Goal: Answer question/provide support: Share knowledge or assist other users

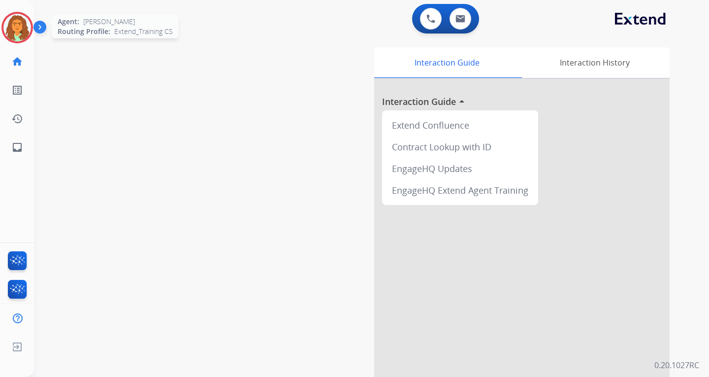
click at [14, 22] on img at bounding box center [17, 28] width 28 height 28
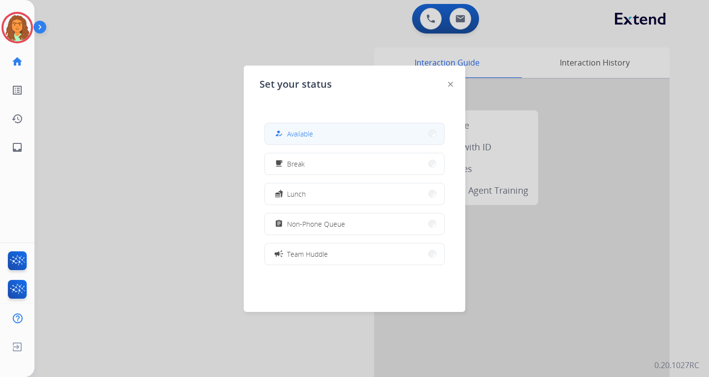
click at [335, 133] on button "how_to_reg Available" at bounding box center [354, 133] width 179 height 21
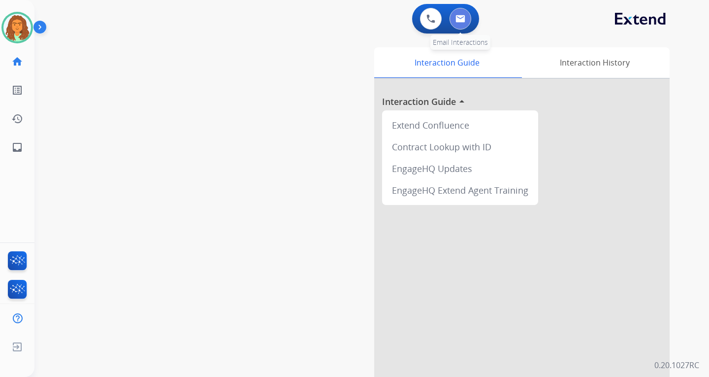
click at [459, 20] on img at bounding box center [461, 19] width 10 height 8
select select "**********"
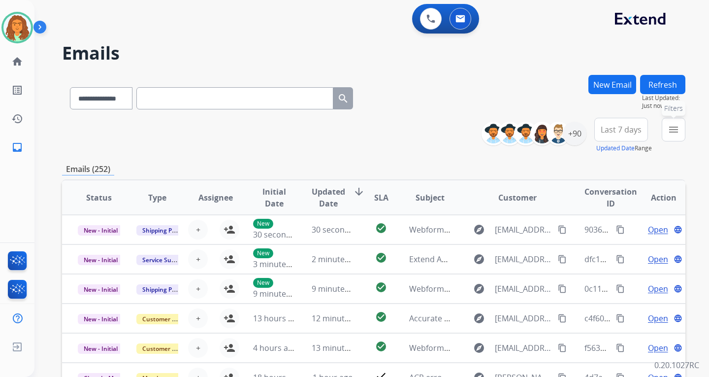
click at [509, 131] on mat-icon "menu" at bounding box center [674, 130] width 12 height 12
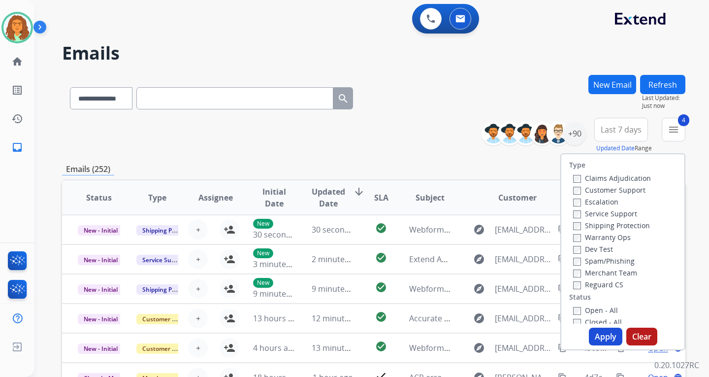
click at [509, 335] on button "Apply" at bounding box center [605, 336] width 33 height 18
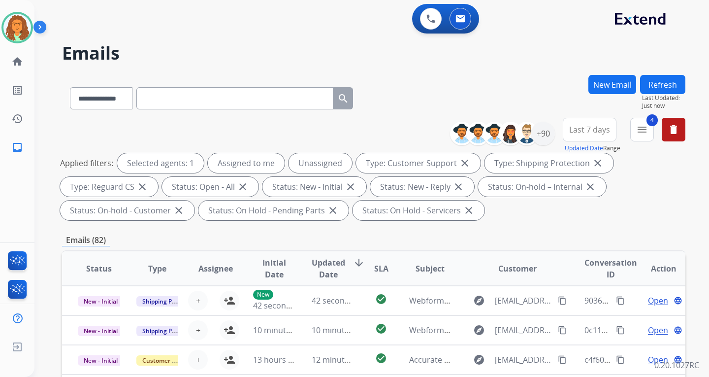
click at [509, 128] on span "Last 7 days" at bounding box center [589, 130] width 41 height 4
click at [509, 249] on div "Last 90 days" at bounding box center [586, 249] width 54 height 15
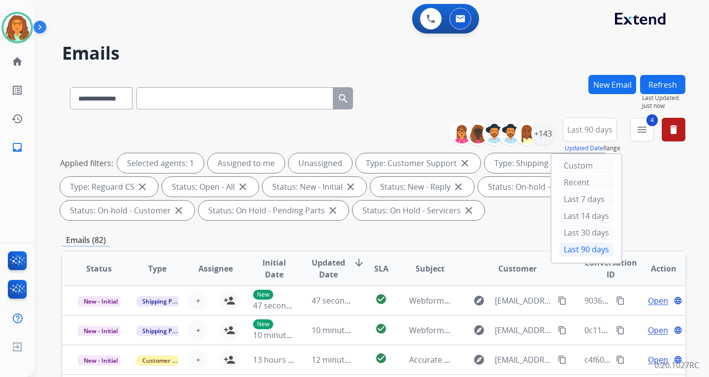
click at [509, 194] on div "Applied filters: Selected agents: 1 Assigned to me Unassigned Type: Customer Su…" at bounding box center [371, 186] width 623 height 67
click at [509, 131] on div "+143" at bounding box center [543, 134] width 24 height 24
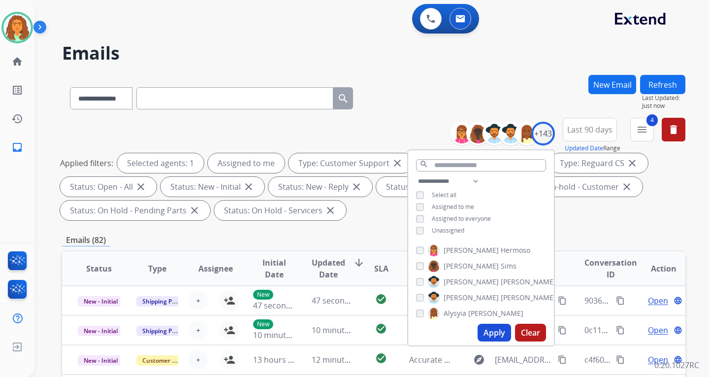
click at [494, 329] on button "Apply" at bounding box center [494, 333] width 33 height 18
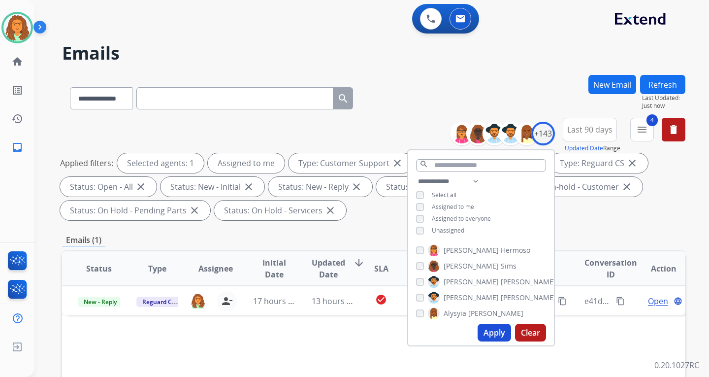
click at [509, 226] on div "**********" at bounding box center [373, 353] width 623 height 556
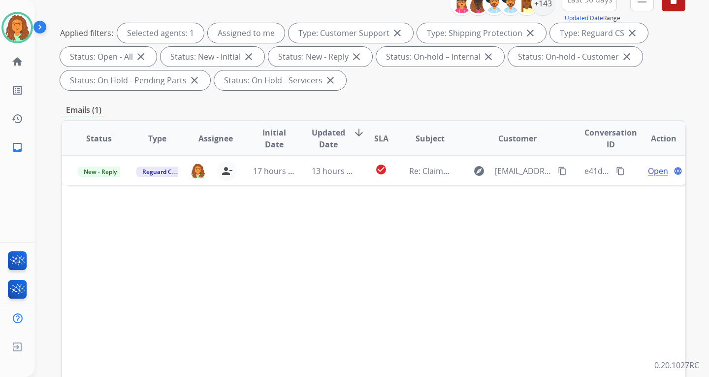
scroll to position [148, 0]
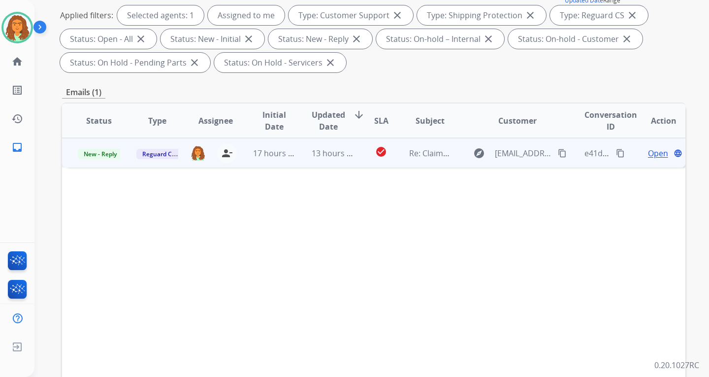
click at [296, 159] on td "13 hours ago" at bounding box center [325, 153] width 59 height 30
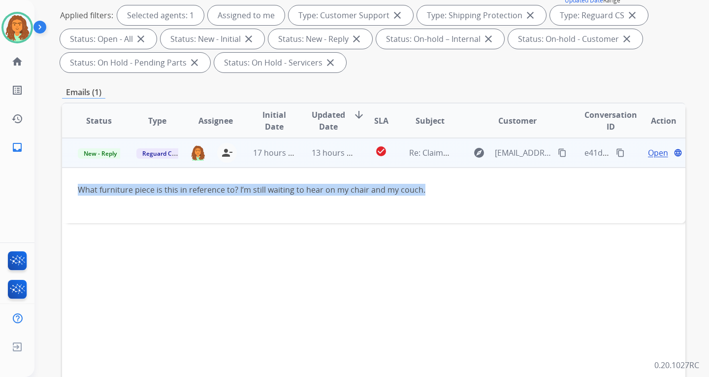
drag, startPoint x: 424, startPoint y: 186, endPoint x: 80, endPoint y: 190, distance: 344.3
click at [80, 190] on div "What furniture piece is this in reference to? I’m still waiting to hear on my c…" at bounding box center [315, 190] width 475 height 12
copy div "What furniture piece is this in reference to? I’m still waiting to hear on my c…"
click at [509, 150] on mat-icon "content_copy" at bounding box center [562, 152] width 9 height 9
click at [431, 189] on div "What furniture piece is this in reference to? I’m still waiting to hear on my c…" at bounding box center [315, 190] width 475 height 12
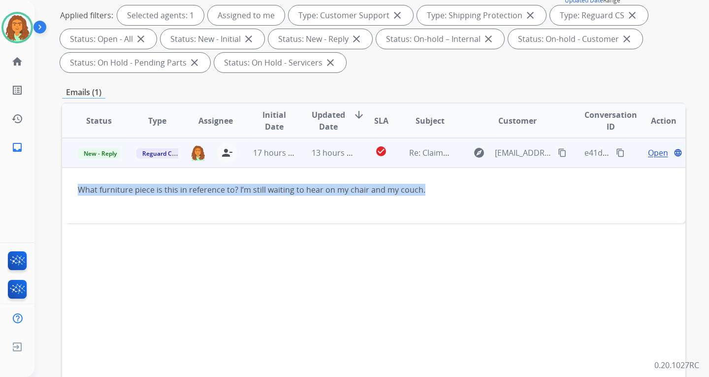
click at [429, 189] on div "What furniture piece is this in reference to? I’m still waiting to hear on my c…" at bounding box center [315, 190] width 475 height 12
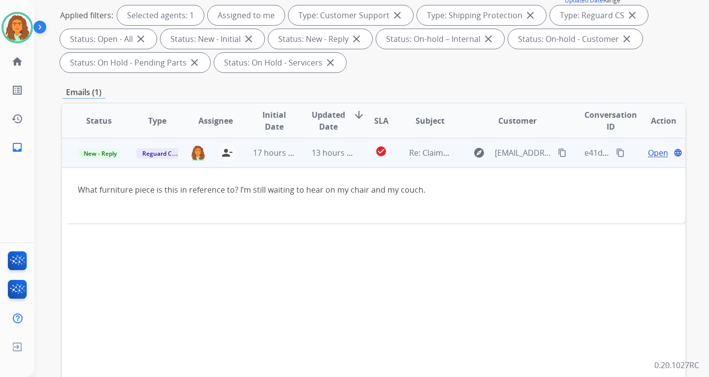
click at [509, 152] on mat-icon "content_copy" at bounding box center [620, 152] width 9 height 9
click at [509, 151] on mat-icon "content_copy" at bounding box center [562, 152] width 9 height 9
click at [509, 152] on span "Open" at bounding box center [658, 153] width 20 height 12
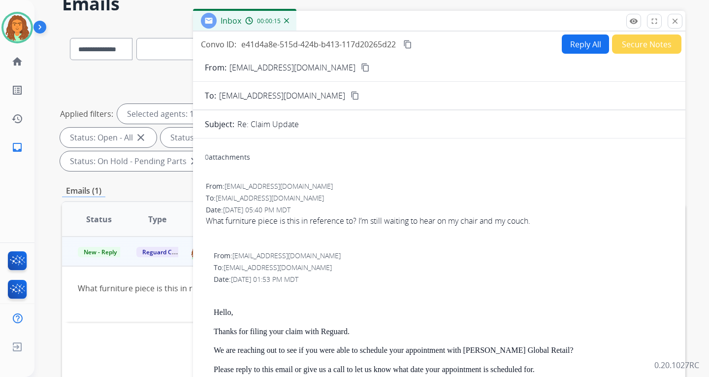
scroll to position [0, 0]
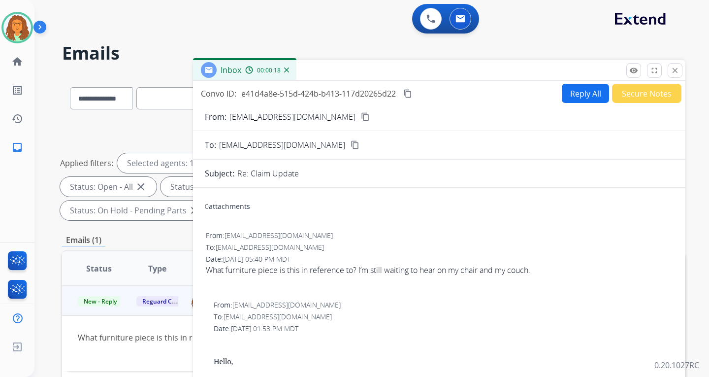
click at [509, 93] on button "Reply All" at bounding box center [585, 93] width 47 height 19
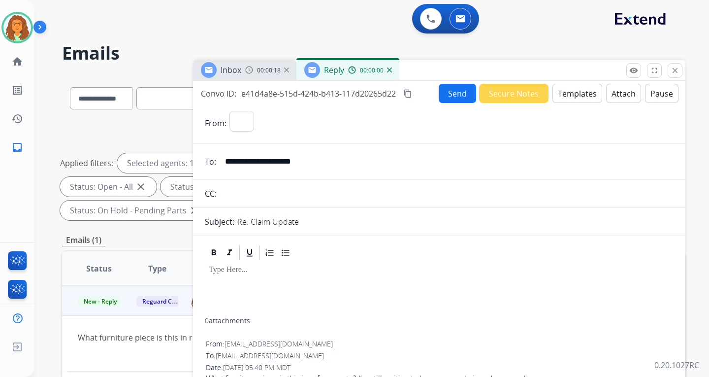
select select "**********"
click at [509, 95] on button "Templates" at bounding box center [578, 93] width 50 height 19
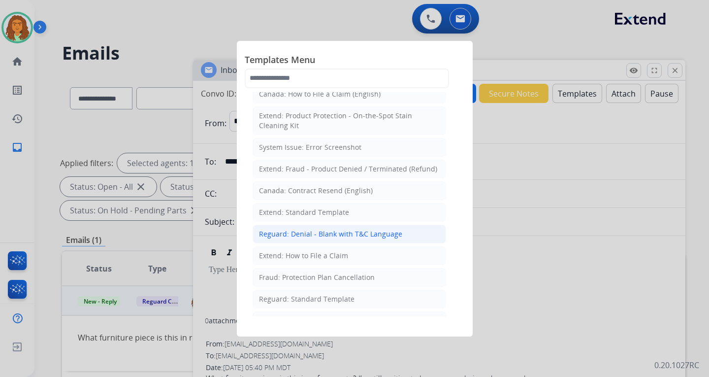
scroll to position [49, 0]
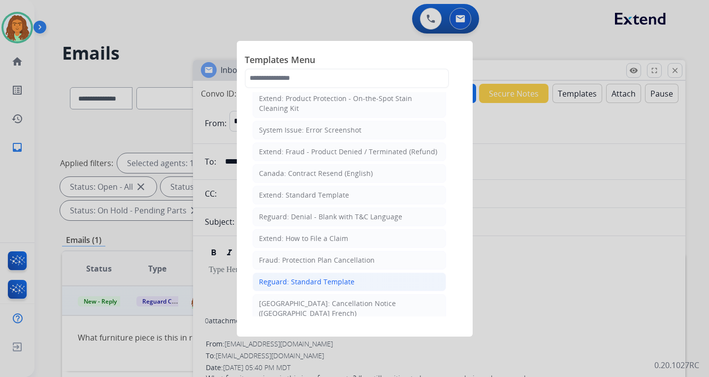
click at [289, 277] on div "Reguard: Standard Template" at bounding box center [307, 282] width 96 height 10
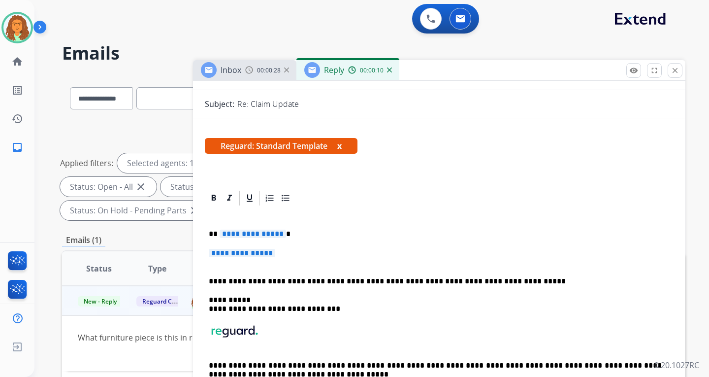
scroll to position [148, 0]
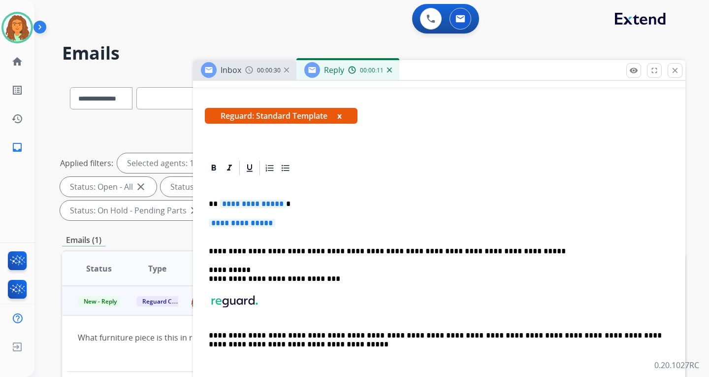
click at [276, 204] on span "**********" at bounding box center [253, 203] width 66 height 8
click at [231, 223] on span "**********" at bounding box center [242, 223] width 66 height 8
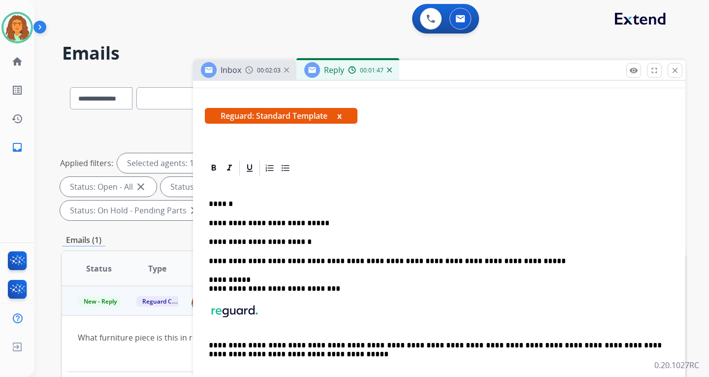
click at [289, 241] on p "**********" at bounding box center [435, 241] width 453 height 9
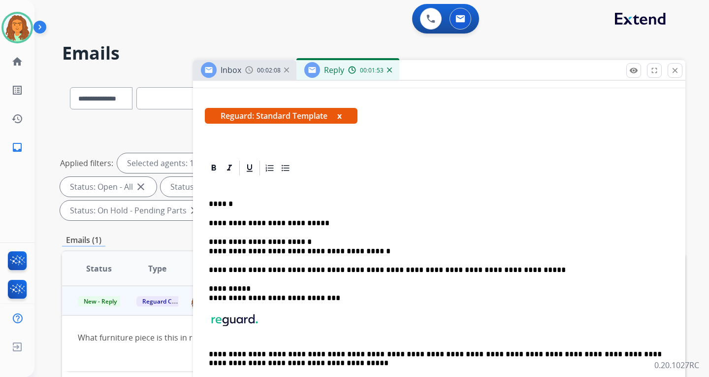
click at [209, 251] on p "**********" at bounding box center [435, 246] width 453 height 18
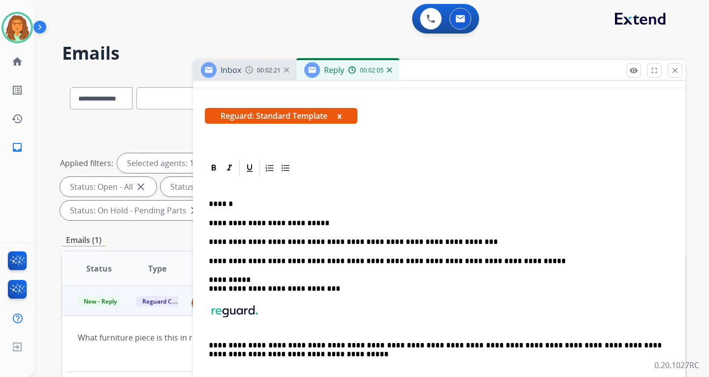
click at [461, 242] on p "**********" at bounding box center [435, 241] width 453 height 9
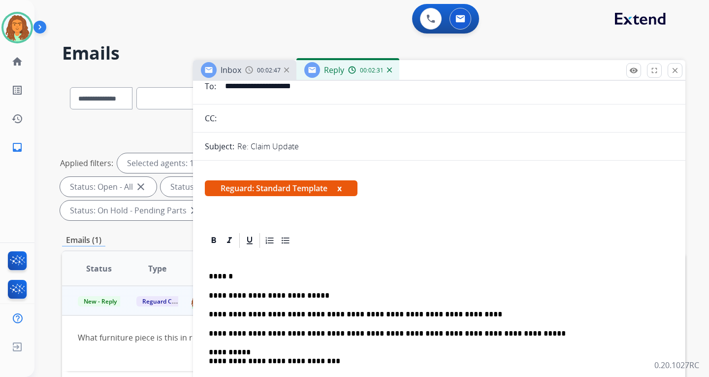
scroll to position [0, 0]
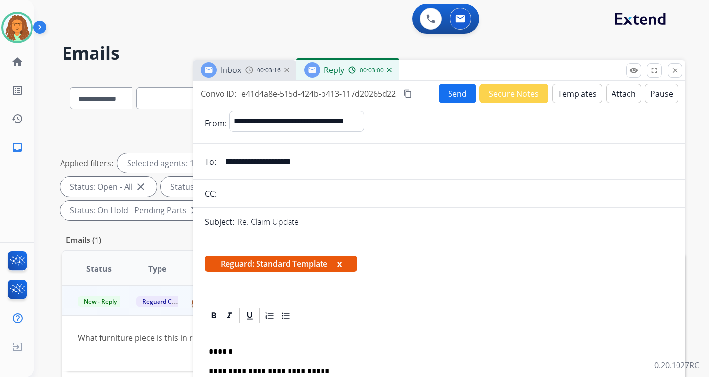
click at [452, 98] on button "Send" at bounding box center [457, 93] width 37 height 19
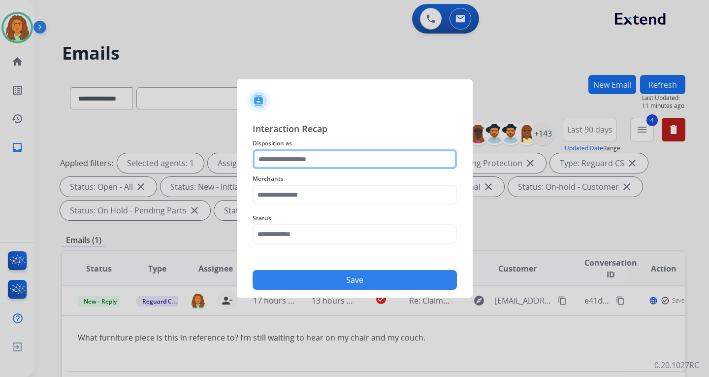
click at [268, 158] on input "text" at bounding box center [355, 159] width 204 height 20
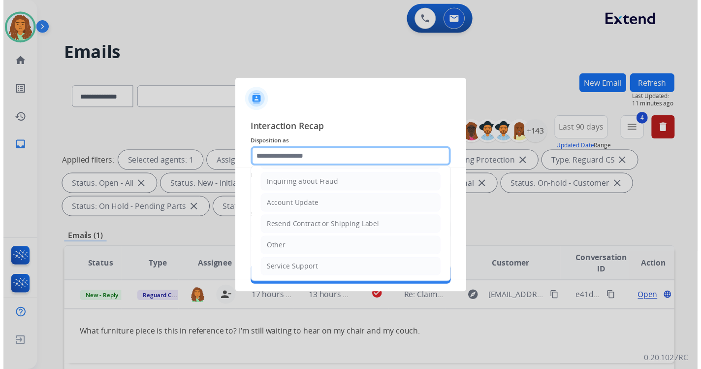
scroll to position [154, 0]
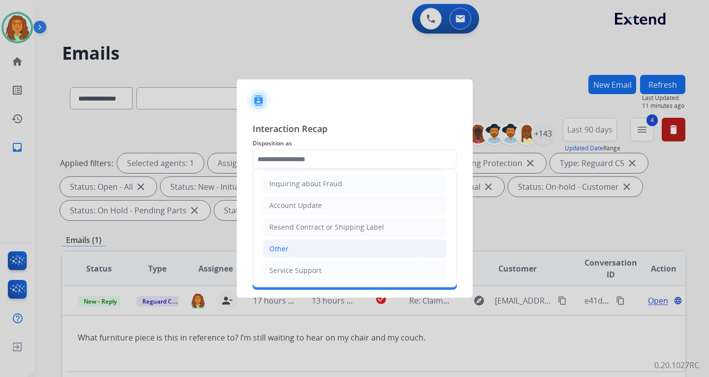
click at [284, 247] on div "Other" at bounding box center [278, 249] width 19 height 10
type input "*****"
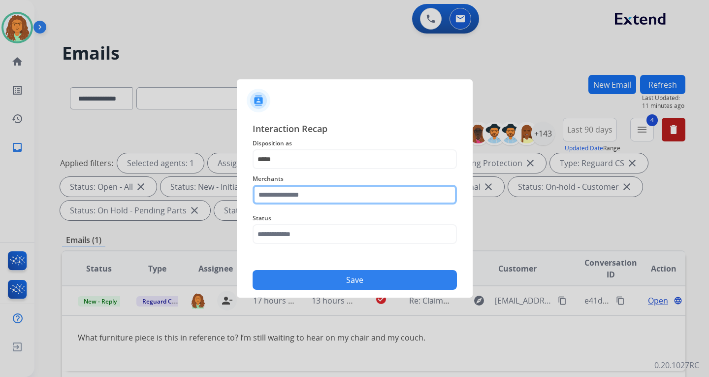
click at [275, 191] on input "text" at bounding box center [355, 195] width 204 height 20
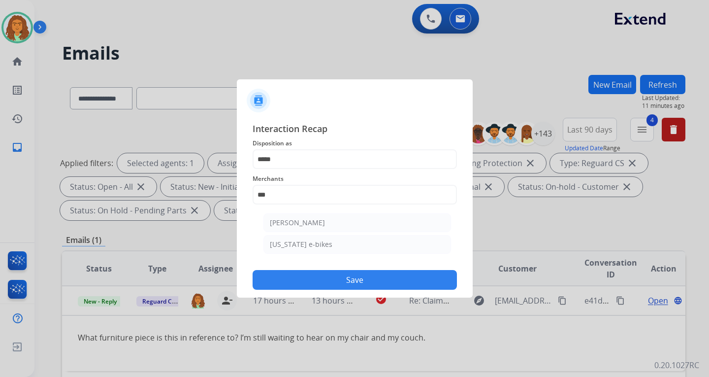
click at [303, 223] on div "[PERSON_NAME]" at bounding box center [297, 223] width 55 height 10
type input "**********"
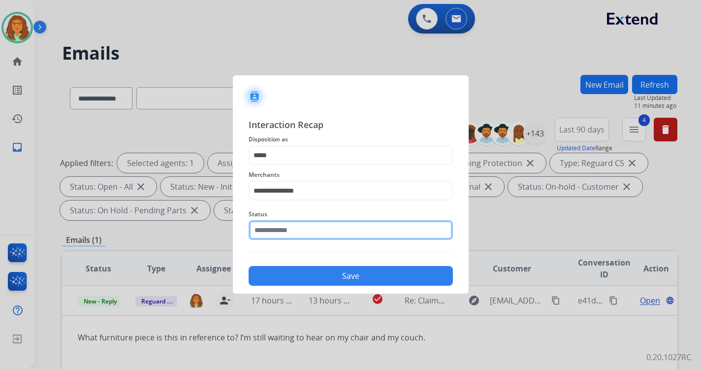
click at [285, 231] on input "text" at bounding box center [351, 230] width 204 height 20
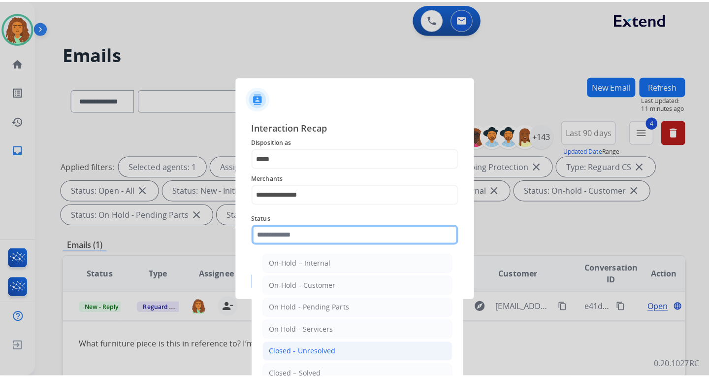
scroll to position [49, 0]
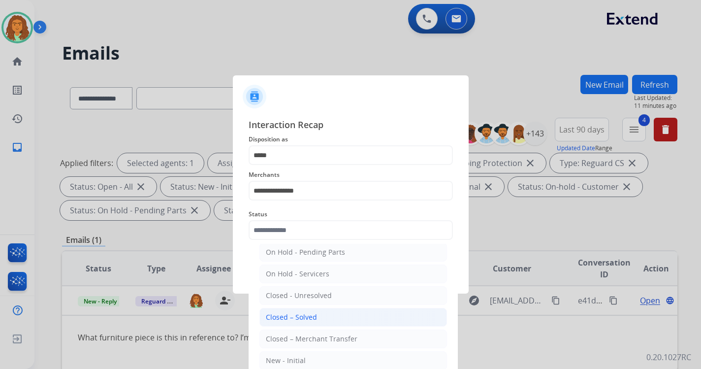
click at [298, 316] on div "Closed – Solved" at bounding box center [291, 317] width 51 height 10
type input "**********"
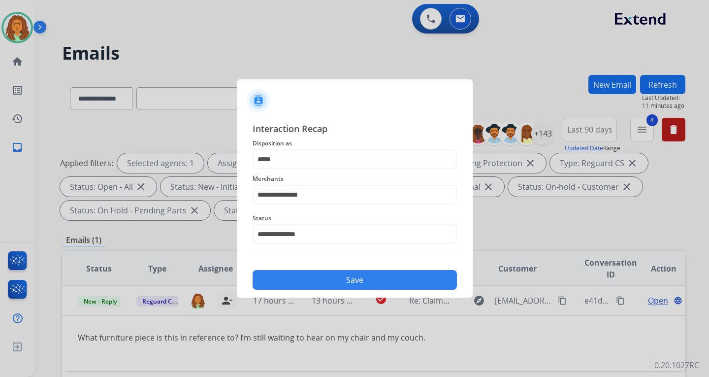
click at [357, 277] on button "Save" at bounding box center [355, 280] width 204 height 20
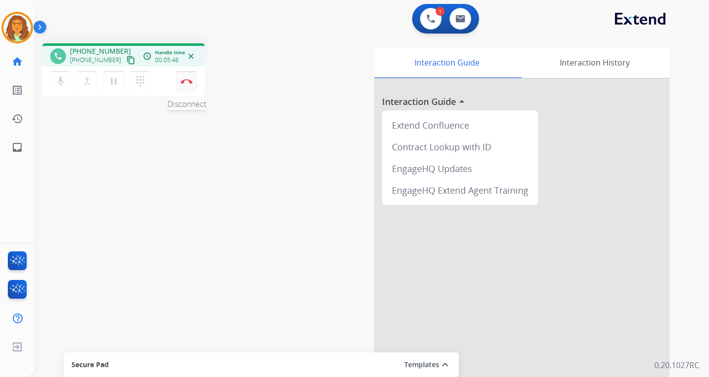
click at [187, 80] on img at bounding box center [187, 81] width 12 height 5
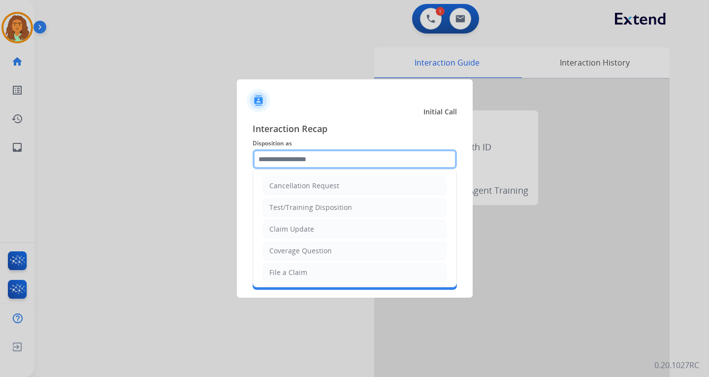
click at [295, 157] on input "text" at bounding box center [355, 159] width 204 height 20
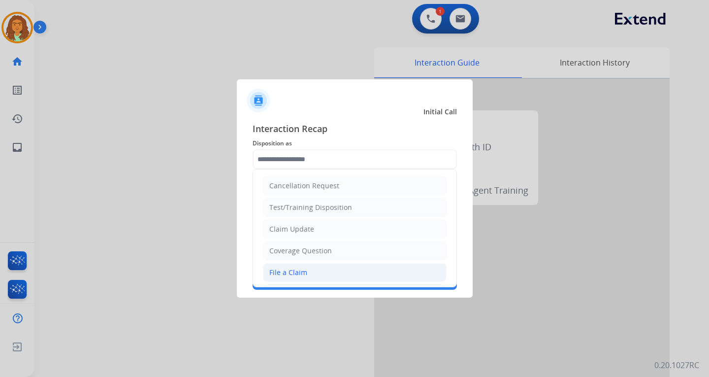
click at [293, 269] on div "File a Claim" at bounding box center [288, 272] width 38 height 10
type input "**********"
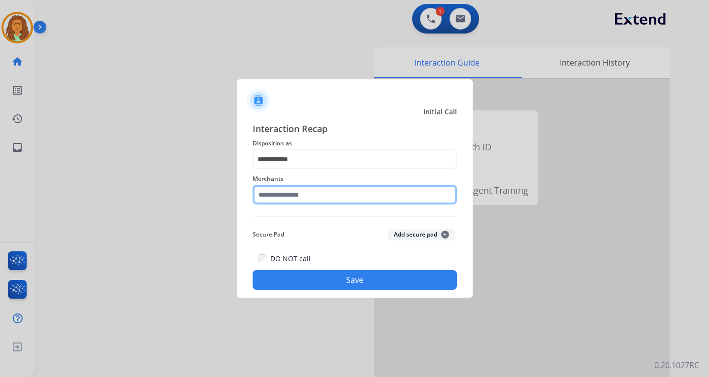
click at [283, 193] on input "text" at bounding box center [355, 195] width 204 height 20
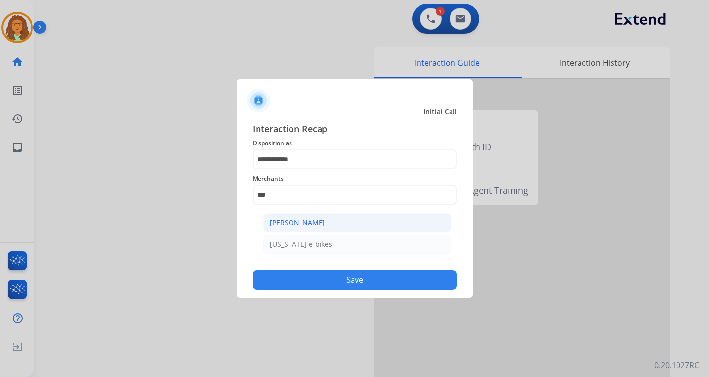
click at [290, 221] on div "[PERSON_NAME]" at bounding box center [297, 223] width 55 height 10
type input "**********"
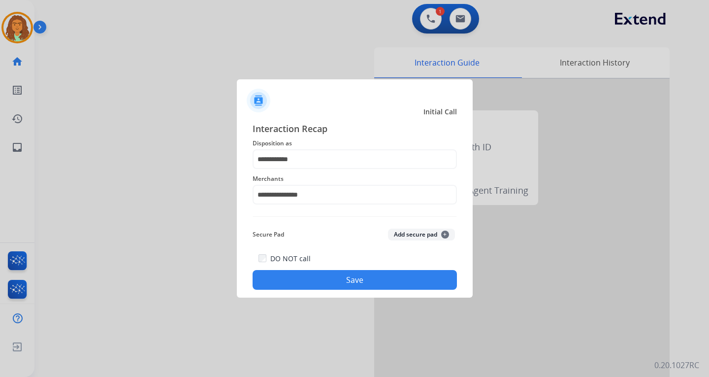
click at [340, 276] on button "Save" at bounding box center [355, 280] width 204 height 20
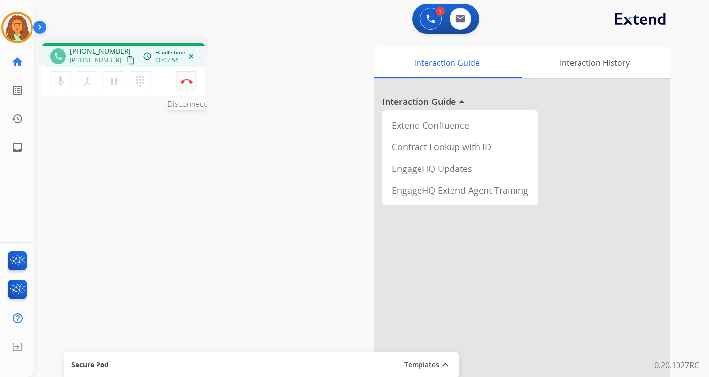
click at [188, 79] on img at bounding box center [187, 81] width 12 height 5
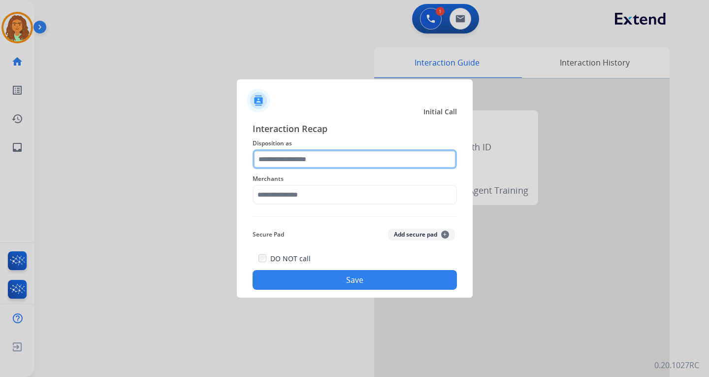
click at [280, 156] on input "text" at bounding box center [355, 159] width 204 height 20
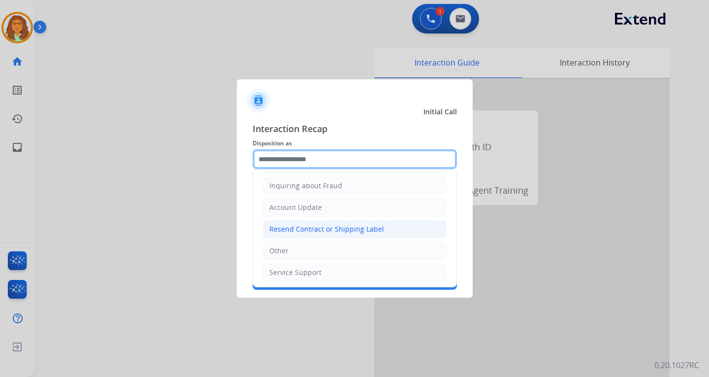
scroll to position [154, 0]
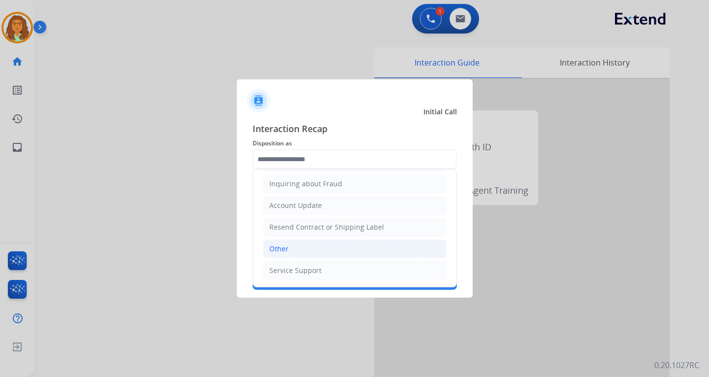
click at [283, 244] on div "Other" at bounding box center [278, 249] width 19 height 10
type input "*****"
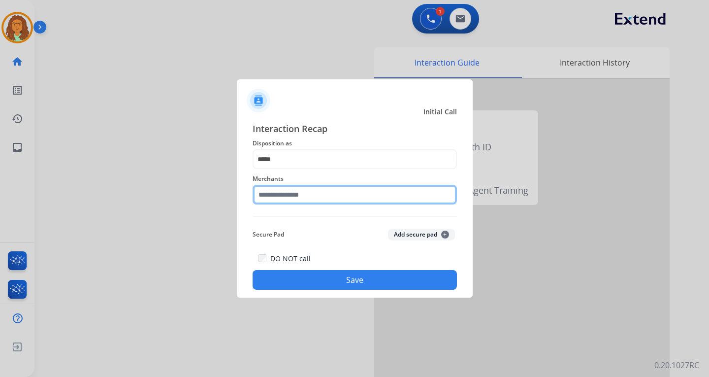
click at [270, 196] on input "text" at bounding box center [355, 195] width 204 height 20
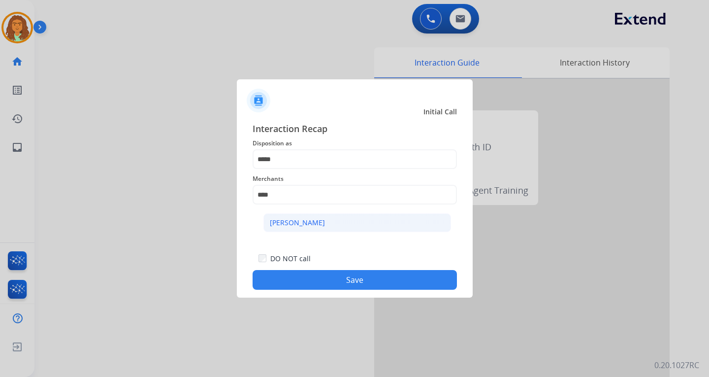
click at [311, 219] on div "[PERSON_NAME]" at bounding box center [297, 223] width 55 height 10
type input "**********"
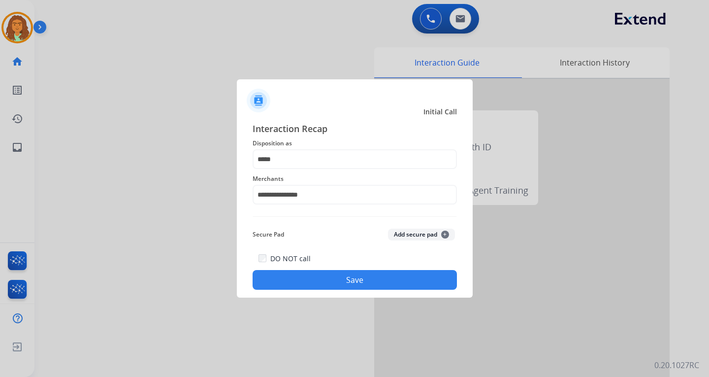
click at [334, 282] on button "Save" at bounding box center [355, 280] width 204 height 20
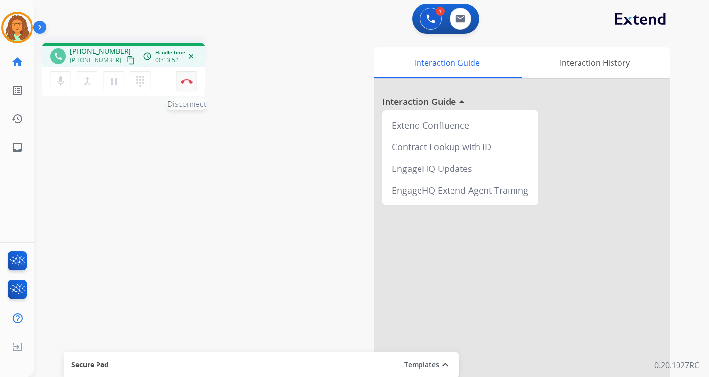
click at [184, 81] on img at bounding box center [187, 81] width 12 height 5
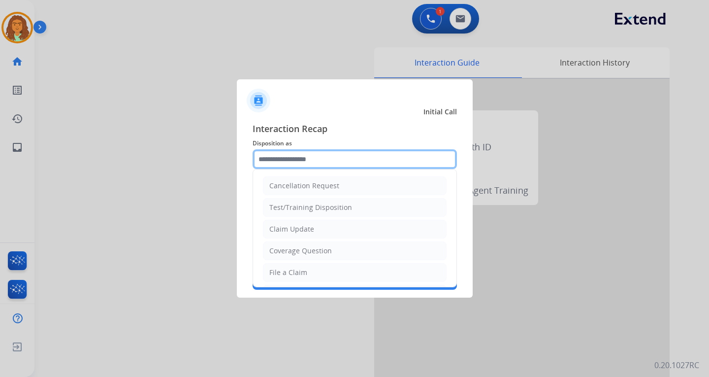
click at [278, 159] on input "text" at bounding box center [355, 159] width 204 height 20
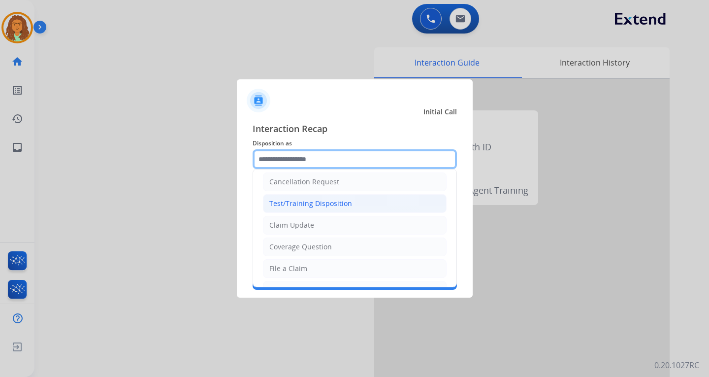
scroll to position [0, 0]
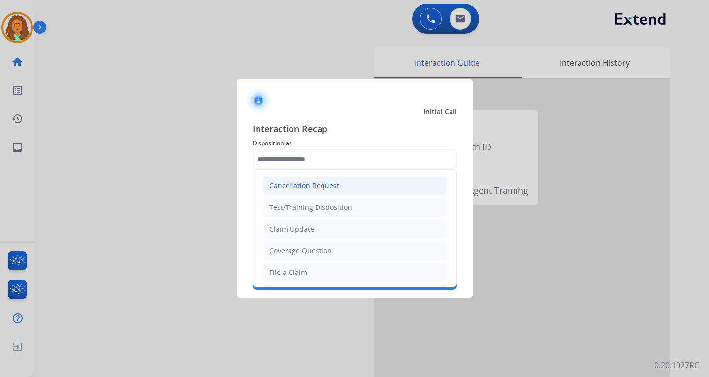
click at [303, 184] on div "Cancellation Request" at bounding box center [304, 186] width 70 height 10
type input "**********"
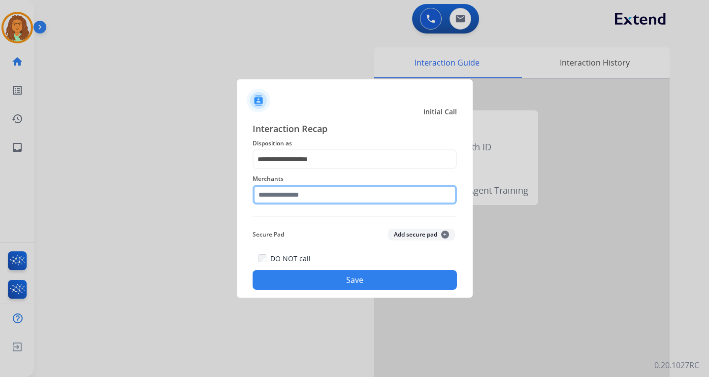
click at [299, 192] on input "text" at bounding box center [355, 195] width 204 height 20
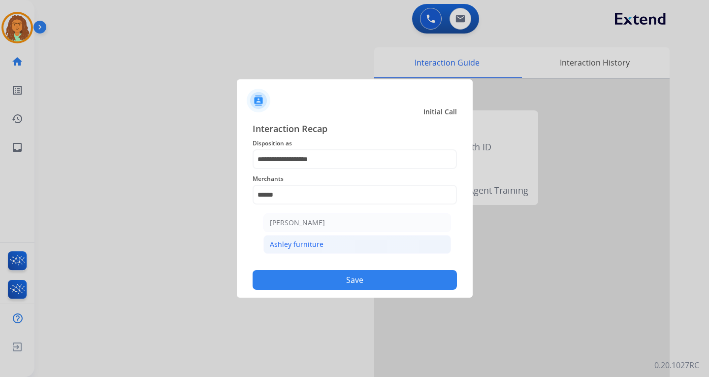
click at [296, 243] on div "Ashley furniture" at bounding box center [297, 244] width 54 height 10
type input "**********"
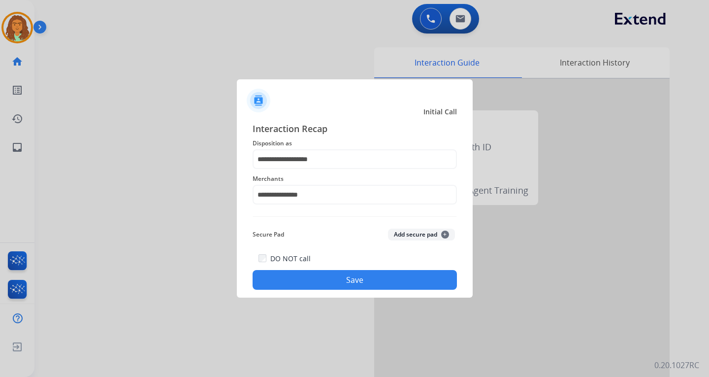
click at [338, 278] on button "Save" at bounding box center [355, 280] width 204 height 20
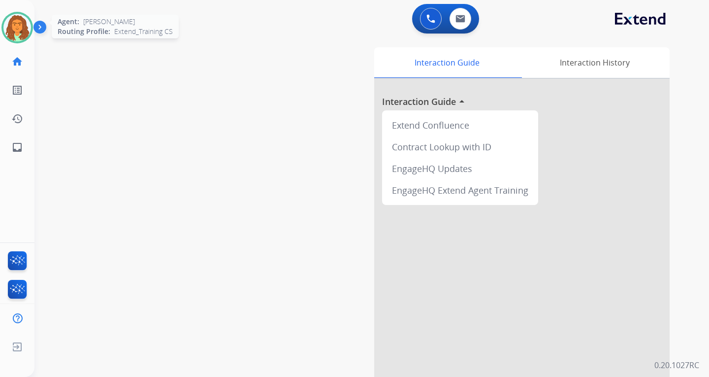
click at [20, 23] on img at bounding box center [17, 28] width 28 height 28
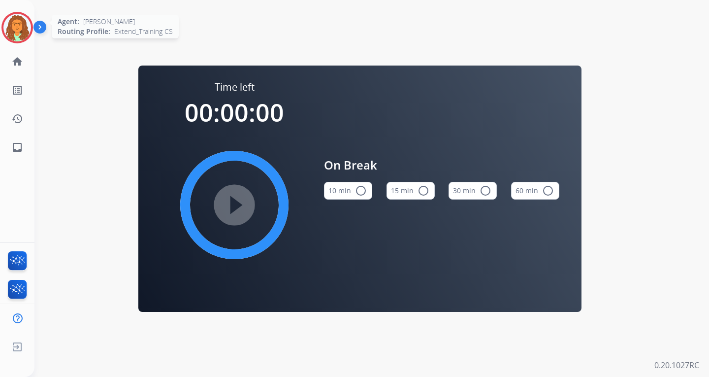
click at [20, 30] on img at bounding box center [17, 28] width 28 height 28
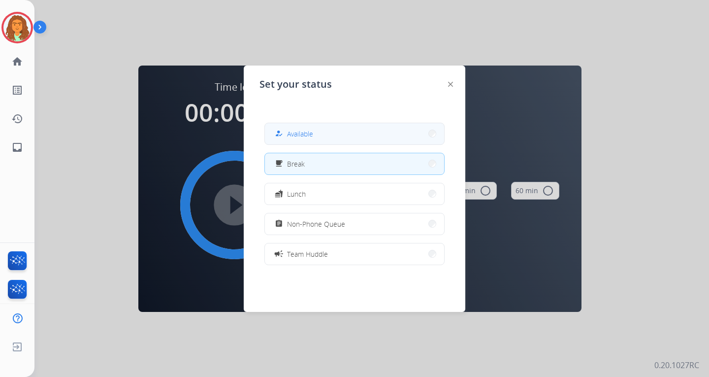
click at [296, 132] on span "Available" at bounding box center [300, 134] width 26 height 10
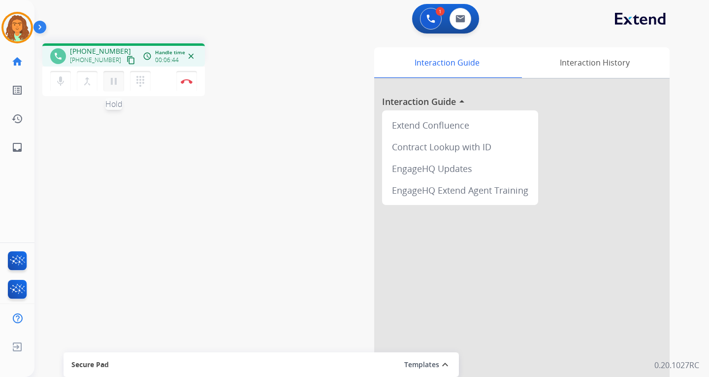
click at [114, 79] on mat-icon "pause" at bounding box center [114, 81] width 12 height 12
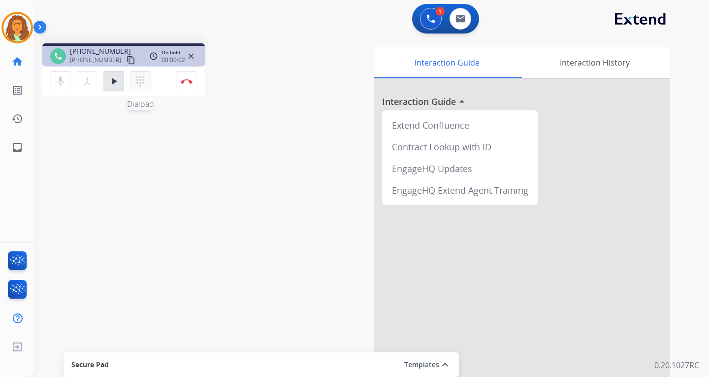
click at [140, 81] on mat-icon "dialpad" at bounding box center [140, 81] width 12 height 12
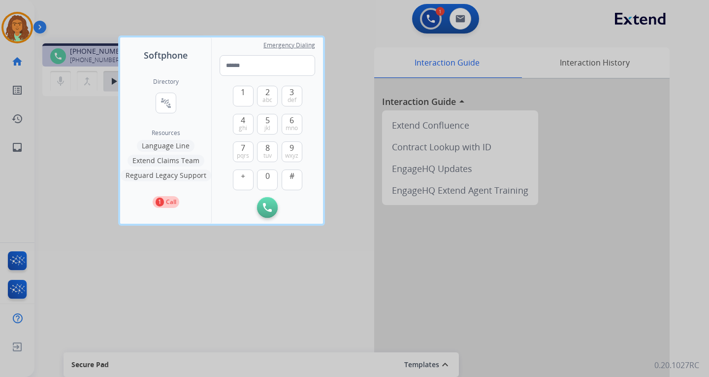
click at [169, 160] on button "Extend Claims Team" at bounding box center [166, 161] width 77 height 12
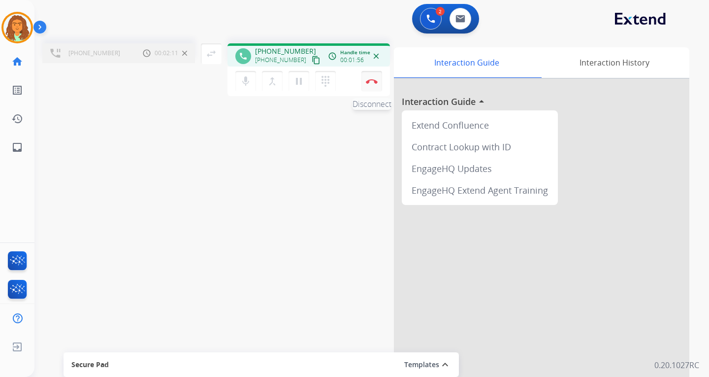
click at [373, 82] on img at bounding box center [372, 81] width 12 height 5
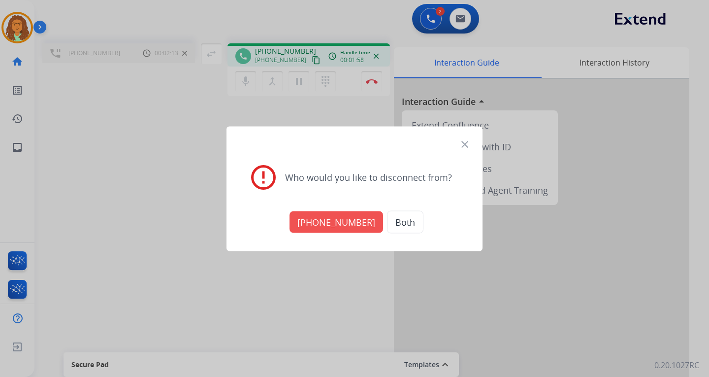
click at [337, 219] on button "[PHONE_NUMBER]" at bounding box center [337, 222] width 94 height 22
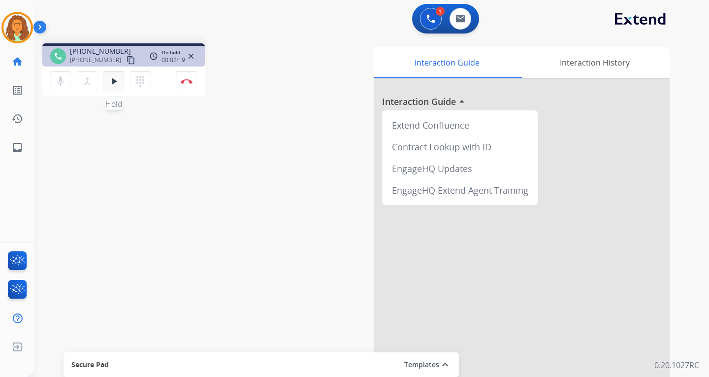
click at [113, 81] on mat-icon "play_arrow" at bounding box center [114, 81] width 12 height 12
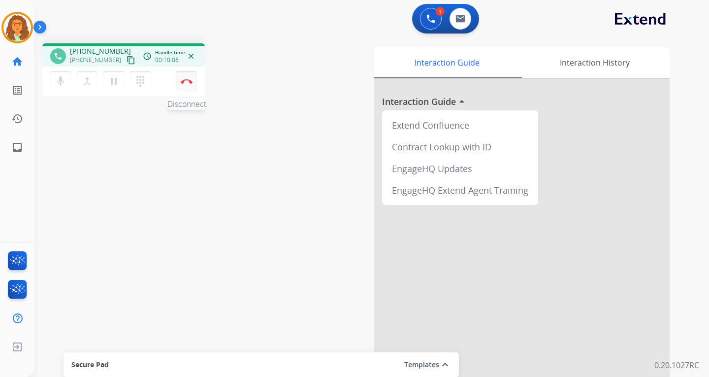
click at [187, 80] on img at bounding box center [187, 81] width 12 height 5
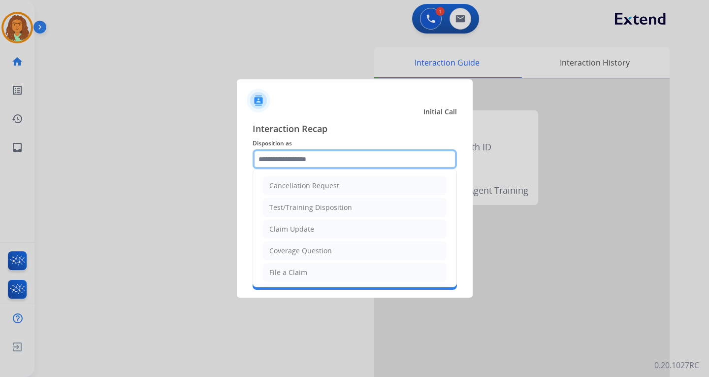
click at [292, 158] on input "text" at bounding box center [355, 159] width 204 height 20
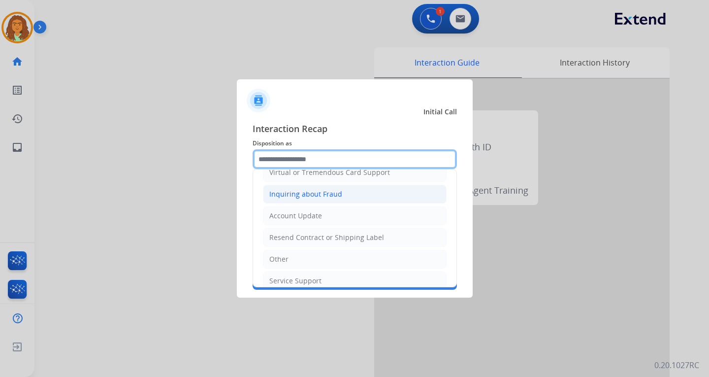
scroll to position [154, 0]
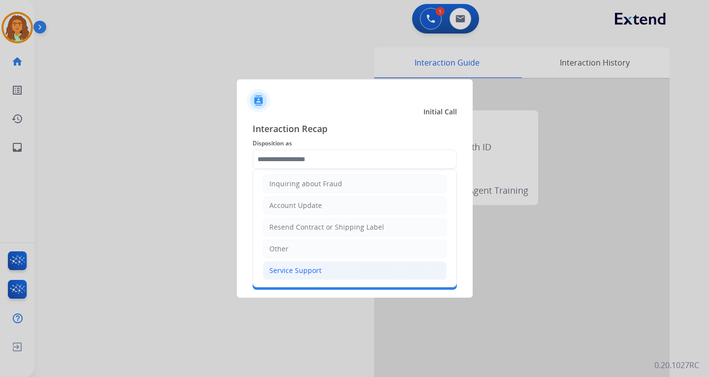
click at [298, 271] on div "Service Support" at bounding box center [295, 270] width 52 height 10
type input "**********"
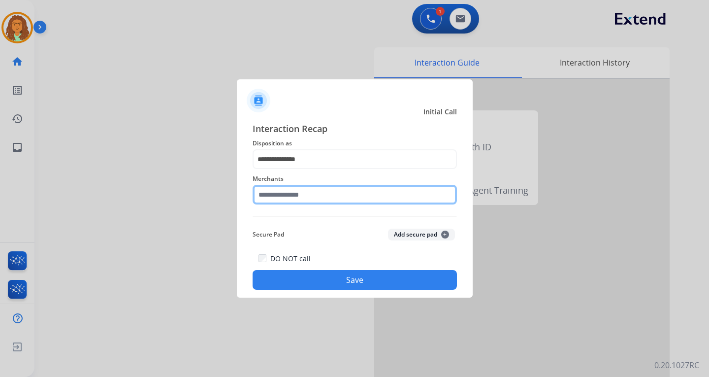
click at [271, 193] on input "text" at bounding box center [355, 195] width 204 height 20
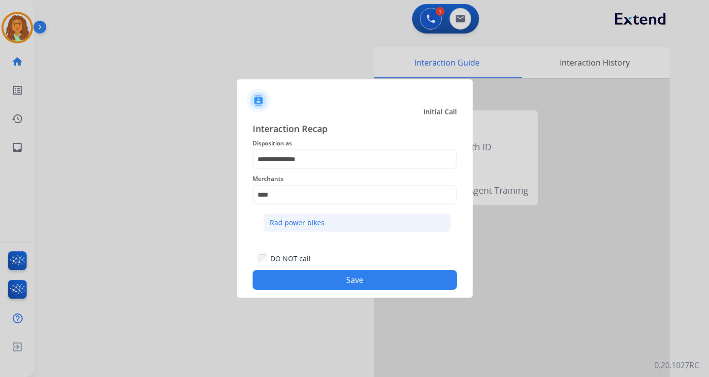
click at [296, 220] on div "Rad power bikes" at bounding box center [297, 223] width 55 height 10
type input "**********"
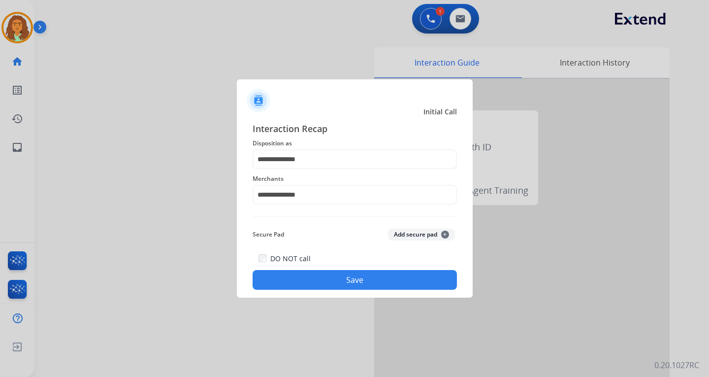
click at [346, 276] on button "Save" at bounding box center [355, 280] width 204 height 20
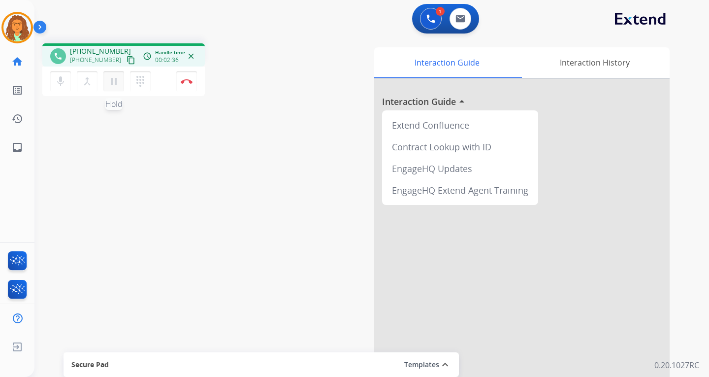
click at [111, 81] on mat-icon "pause" at bounding box center [114, 81] width 12 height 12
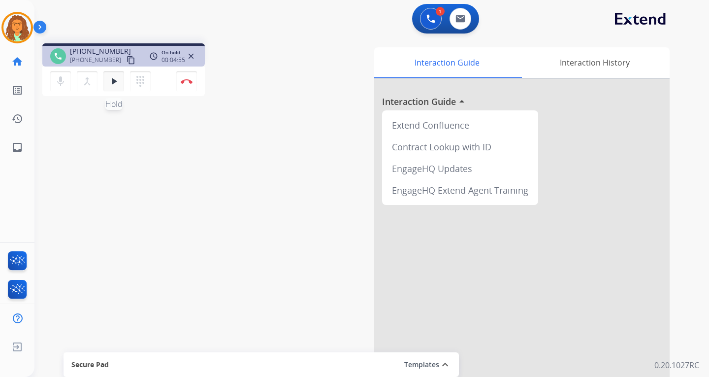
click at [116, 80] on mat-icon "play_arrow" at bounding box center [114, 81] width 12 height 12
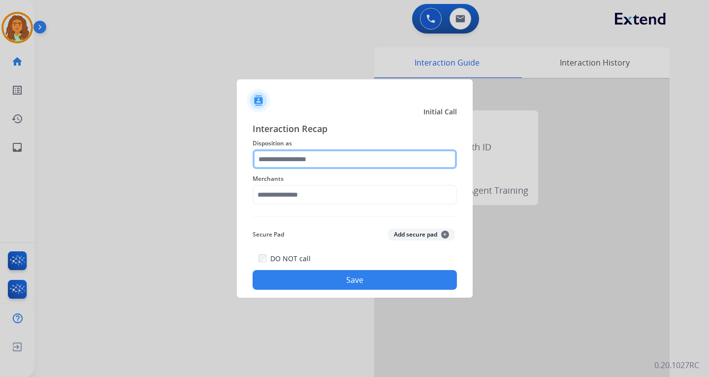
click at [291, 162] on input "text" at bounding box center [355, 159] width 204 height 20
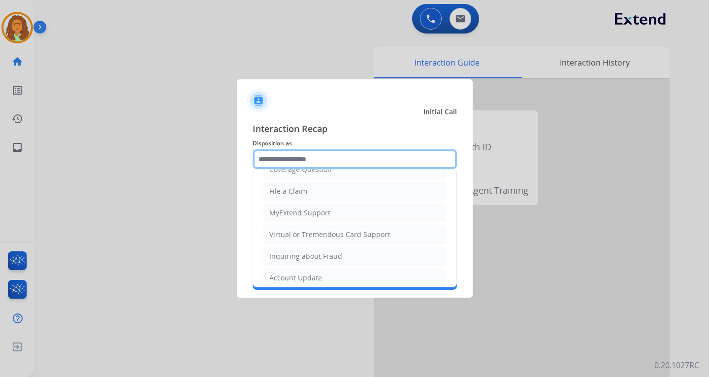
scroll to position [98, 0]
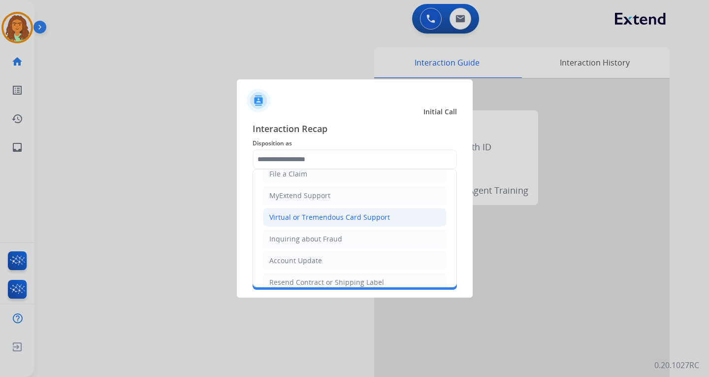
click at [297, 216] on div "Virtual or Tremendous Card Support" at bounding box center [329, 217] width 121 height 10
type input "**********"
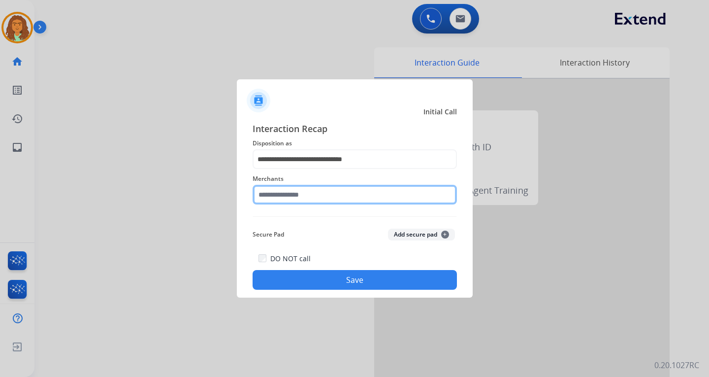
click at [295, 194] on input "text" at bounding box center [355, 195] width 204 height 20
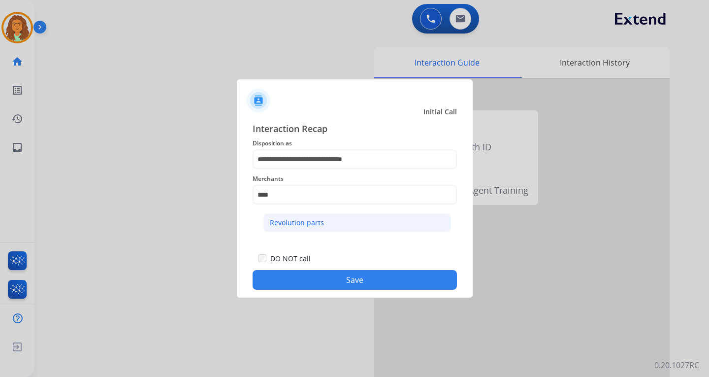
click at [300, 220] on div "Revolution parts" at bounding box center [297, 223] width 54 height 10
type input "**********"
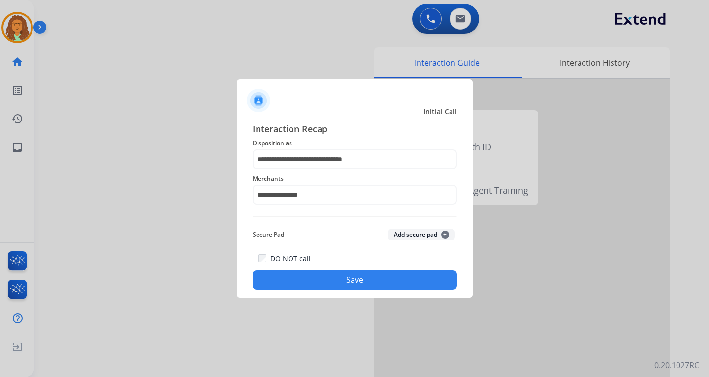
click at [362, 280] on button "Save" at bounding box center [355, 280] width 204 height 20
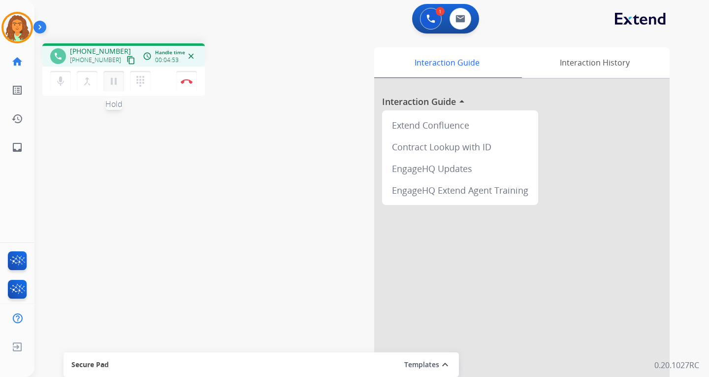
click at [110, 79] on mat-icon "pause" at bounding box center [114, 81] width 12 height 12
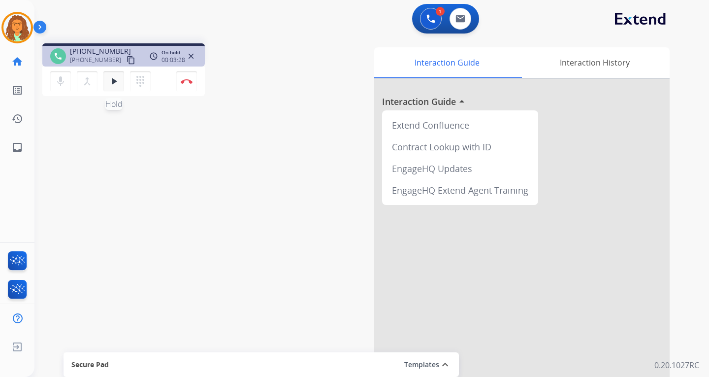
click at [114, 81] on mat-icon "play_arrow" at bounding box center [114, 81] width 12 height 12
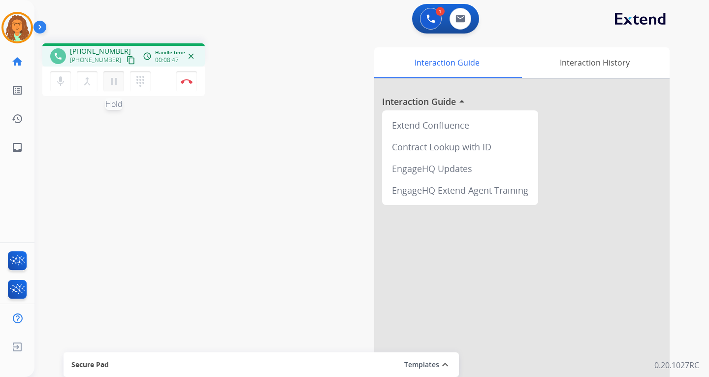
click at [113, 81] on mat-icon "pause" at bounding box center [114, 81] width 12 height 12
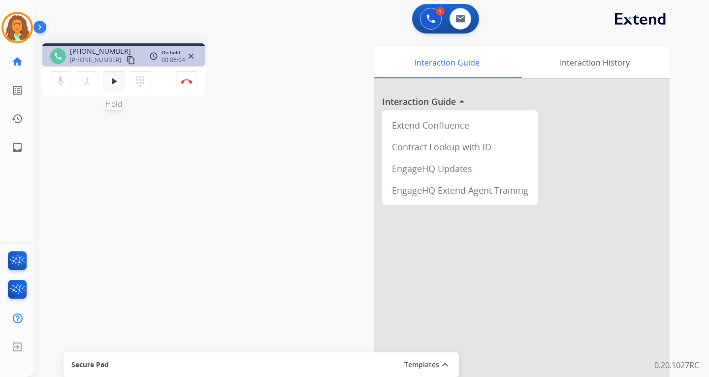
click at [113, 81] on mat-icon "play_arrow" at bounding box center [114, 81] width 12 height 12
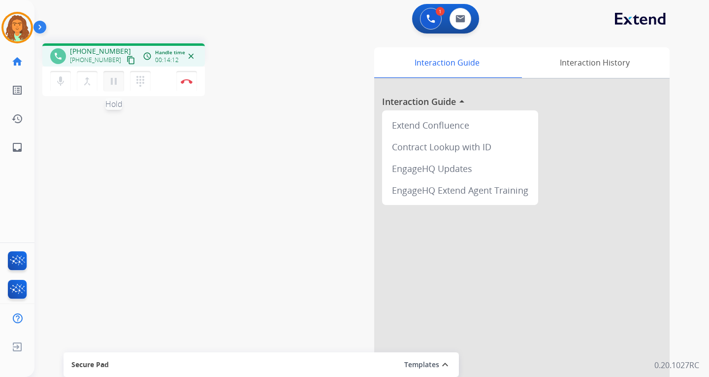
click at [113, 81] on mat-icon "pause" at bounding box center [114, 81] width 12 height 12
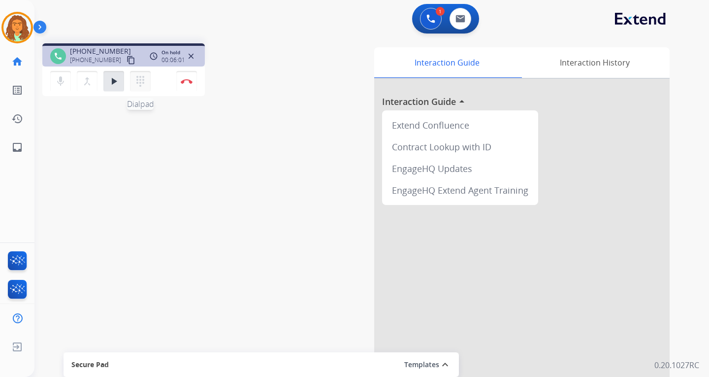
click at [141, 78] on mat-icon "dialpad" at bounding box center [140, 81] width 12 height 12
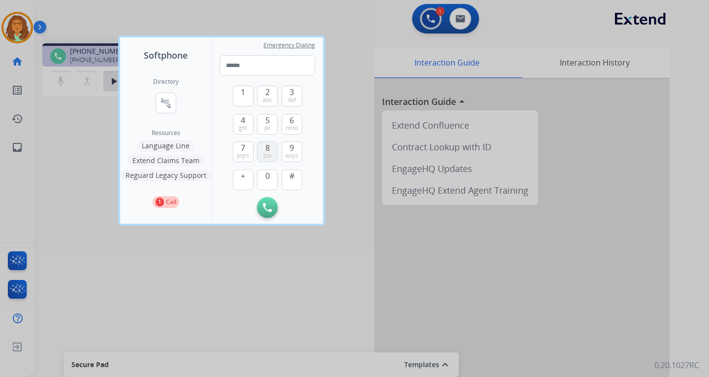
drag, startPoint x: 265, startPoint y: 146, endPoint x: 266, endPoint y: 154, distance: 7.9
click at [265, 146] on span "8" at bounding box center [267, 148] width 4 height 12
click at [267, 173] on span "0" at bounding box center [267, 176] width 4 height 12
click at [245, 124] on span "ghi" at bounding box center [243, 128] width 8 height 8
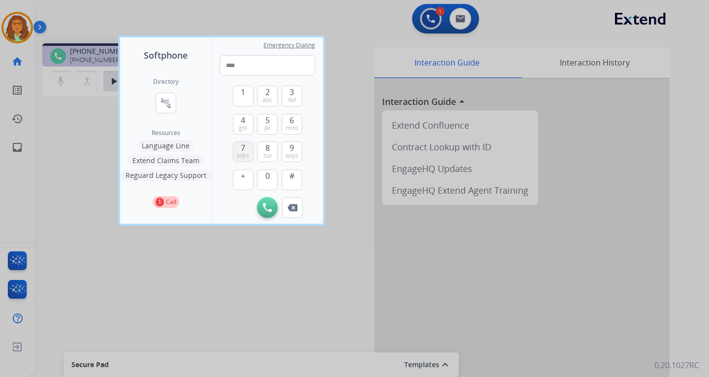
click at [245, 152] on span "pqrs" at bounding box center [243, 156] width 12 height 8
click at [267, 179] on span "0" at bounding box center [267, 176] width 4 height 12
click at [290, 150] on span "9" at bounding box center [292, 148] width 4 height 12
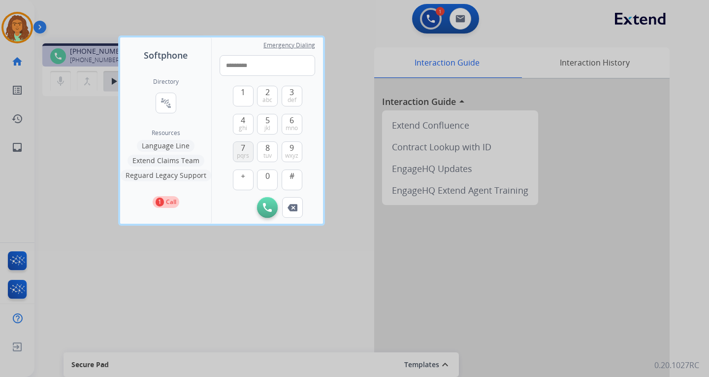
click at [240, 144] on button "7 pqrs" at bounding box center [243, 151] width 21 height 21
type input "**********"
click at [269, 207] on img at bounding box center [267, 207] width 9 height 9
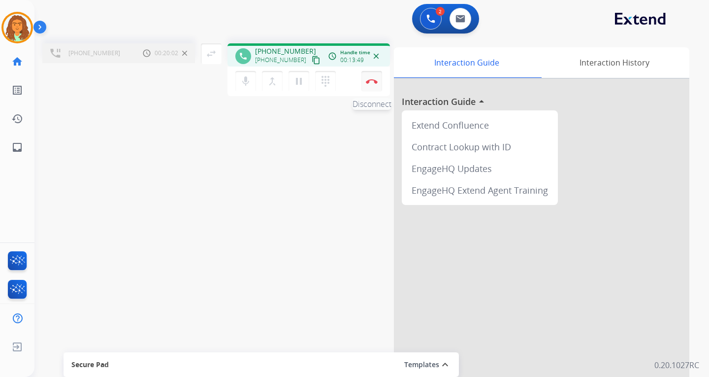
click at [371, 79] on img at bounding box center [372, 81] width 12 height 5
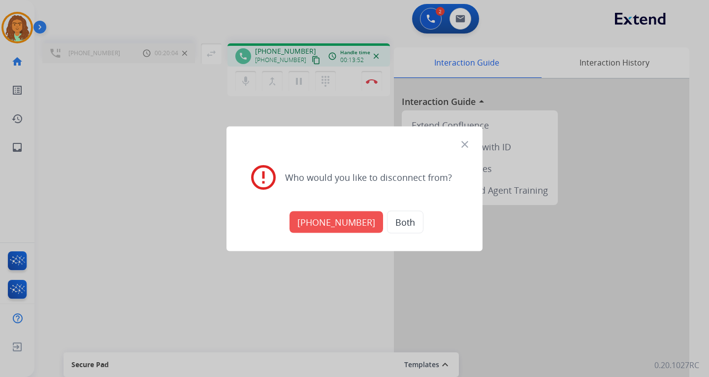
click at [335, 222] on button "[PHONE_NUMBER]" at bounding box center [337, 222] width 94 height 22
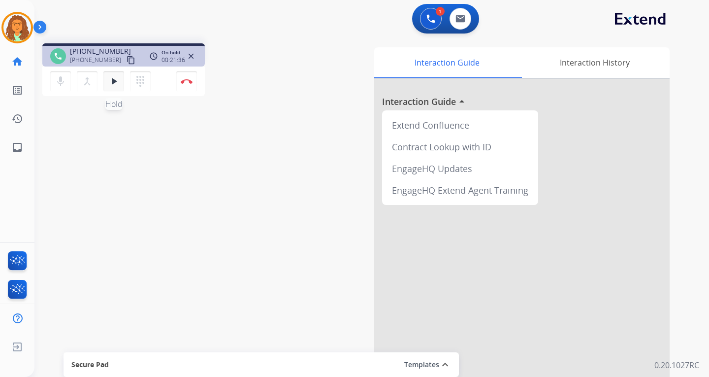
click at [115, 78] on mat-icon "play_arrow" at bounding box center [114, 81] width 12 height 12
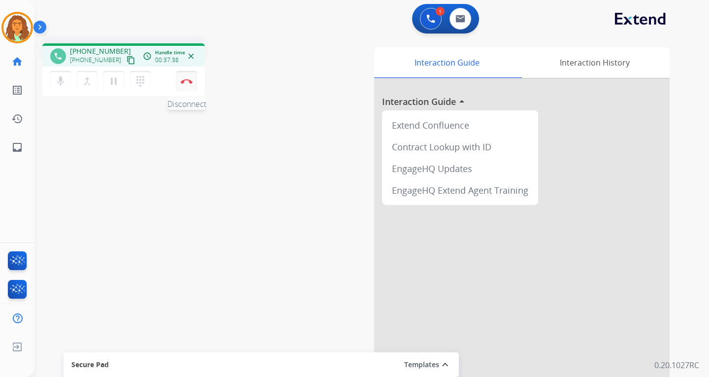
click at [186, 79] on img at bounding box center [187, 81] width 12 height 5
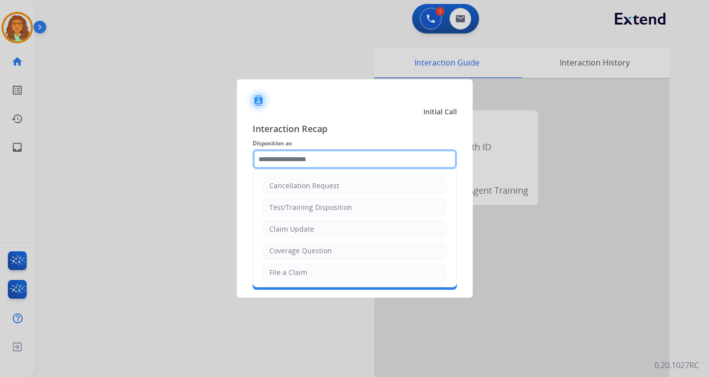
click at [283, 155] on input "text" at bounding box center [355, 159] width 204 height 20
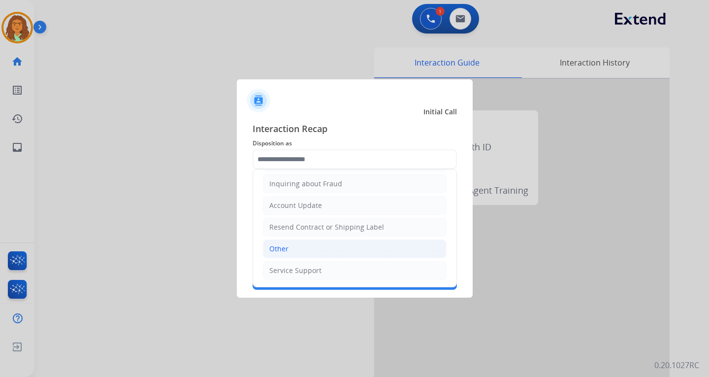
click at [281, 249] on div "Other" at bounding box center [278, 249] width 19 height 10
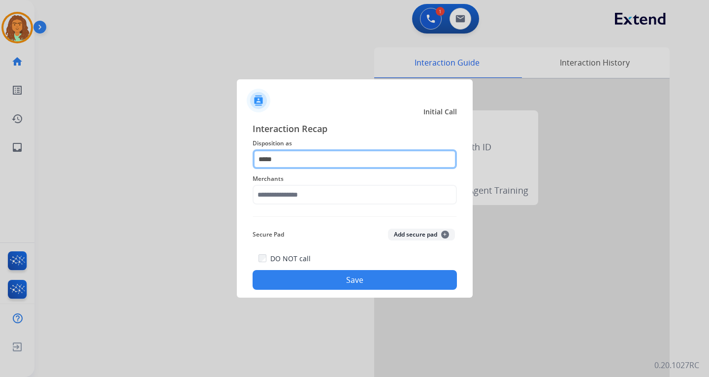
click at [297, 162] on input "*****" at bounding box center [355, 159] width 204 height 20
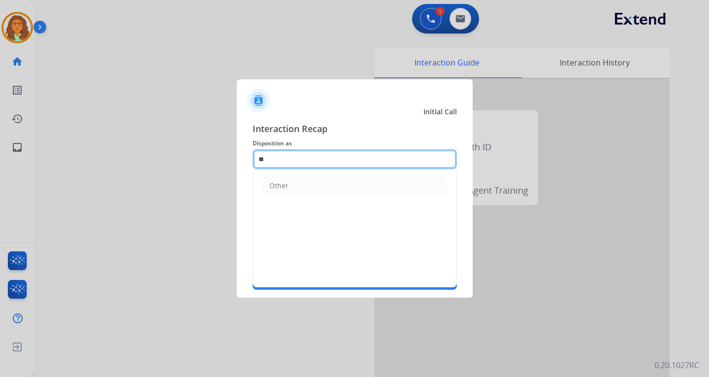
type input "*"
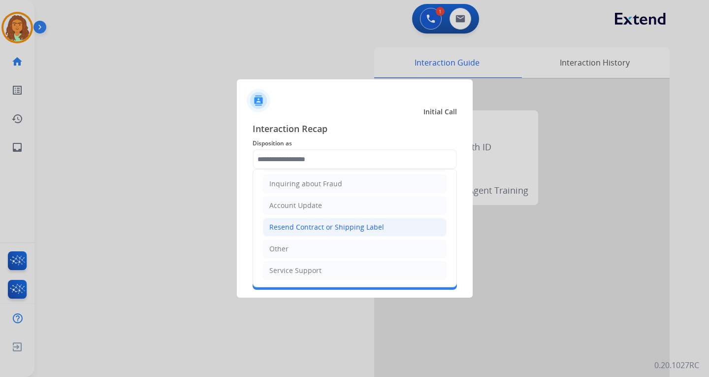
click at [285, 225] on div "Resend Contract or Shipping Label" at bounding box center [326, 227] width 115 height 10
type input "**********"
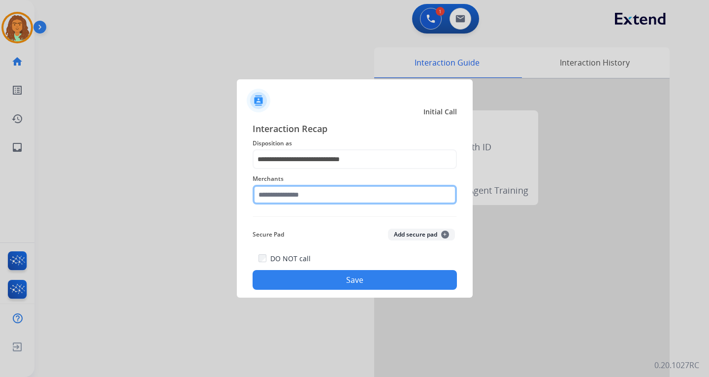
click at [279, 197] on input "text" at bounding box center [355, 195] width 204 height 20
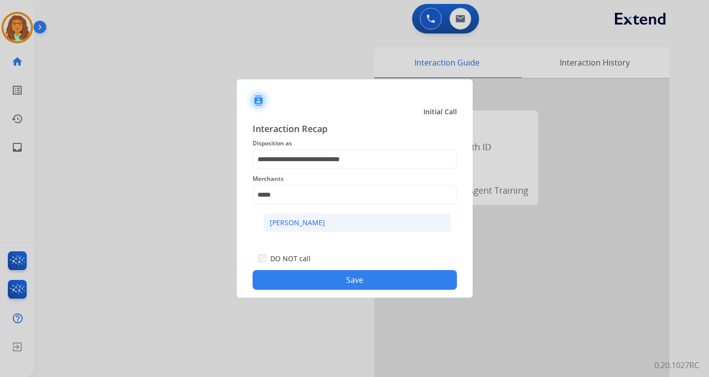
click at [293, 223] on div "[PERSON_NAME]" at bounding box center [297, 223] width 55 height 10
type input "**********"
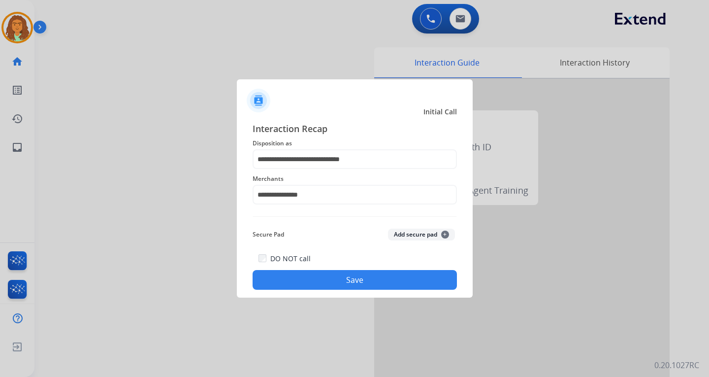
click at [337, 278] on button "Save" at bounding box center [355, 280] width 204 height 20
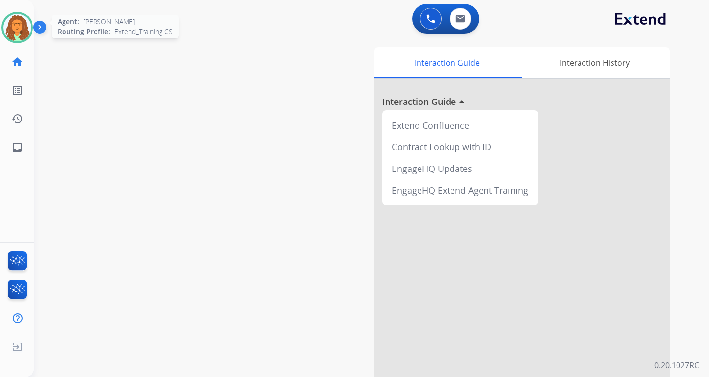
click at [21, 30] on img at bounding box center [17, 28] width 28 height 28
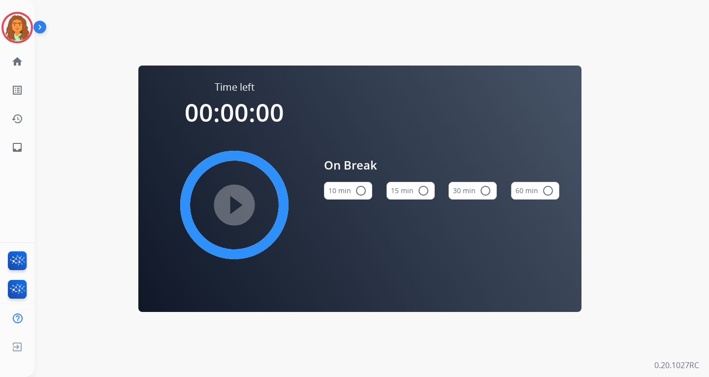
click at [357, 188] on mat-icon "radio_button_unchecked" at bounding box center [361, 191] width 12 height 12
click at [239, 201] on mat-icon "play_circle_filled" at bounding box center [235, 205] width 12 height 12
click at [14, 26] on img at bounding box center [17, 28] width 28 height 28
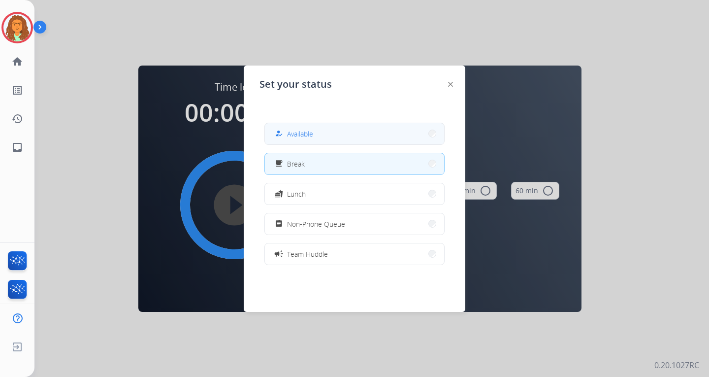
click at [356, 126] on button "how_to_reg Available" at bounding box center [354, 133] width 179 height 21
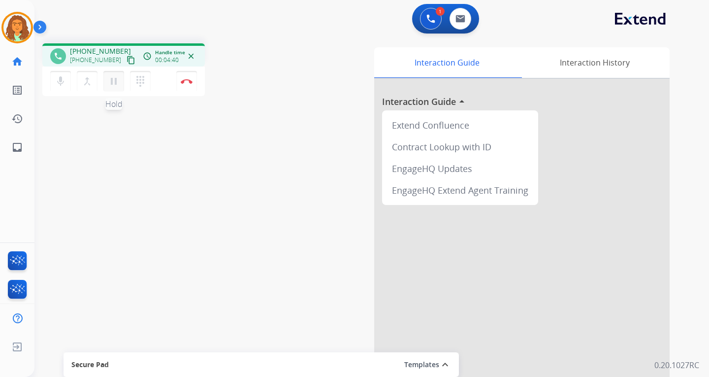
click at [114, 77] on mat-icon "pause" at bounding box center [114, 81] width 12 height 12
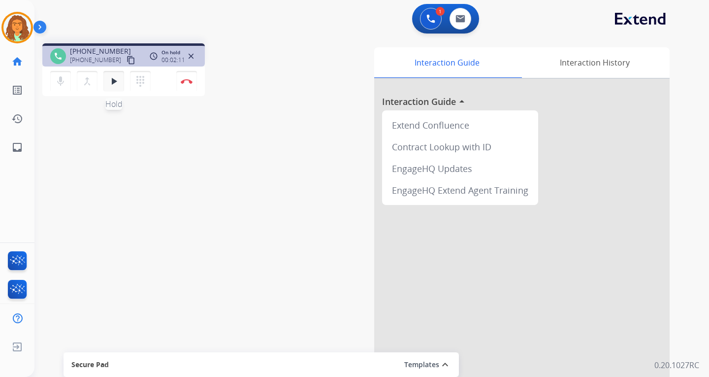
click at [116, 78] on mat-icon "play_arrow" at bounding box center [114, 81] width 12 height 12
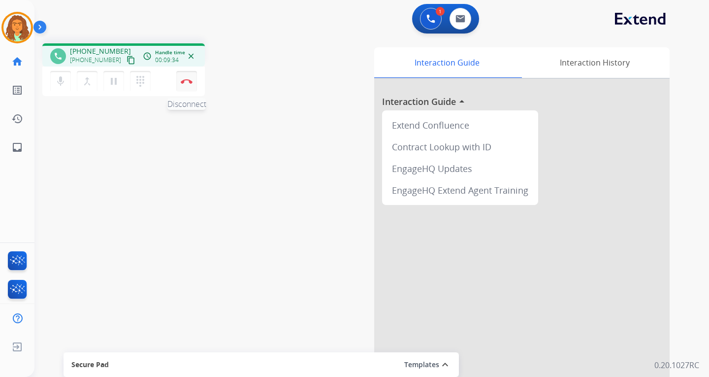
click at [190, 82] on img at bounding box center [187, 81] width 12 height 5
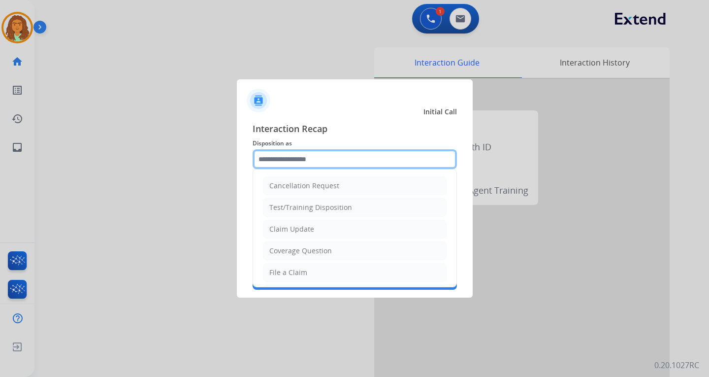
click at [300, 160] on input "text" at bounding box center [355, 159] width 204 height 20
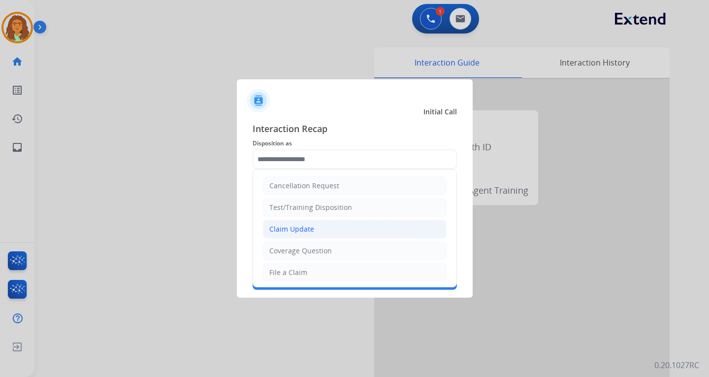
click at [293, 224] on div "Claim Update" at bounding box center [291, 229] width 45 height 10
type input "**********"
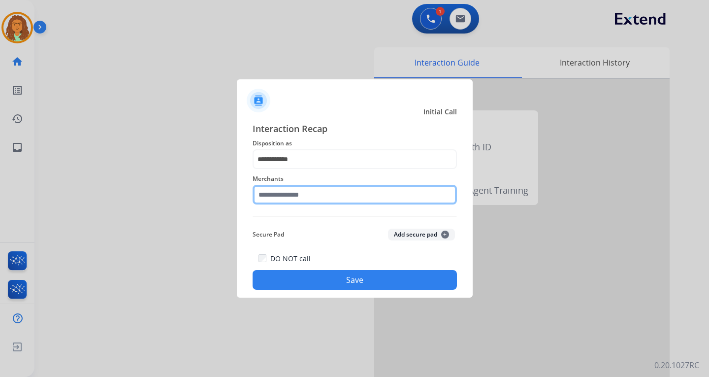
click at [284, 195] on input "text" at bounding box center [355, 195] width 204 height 20
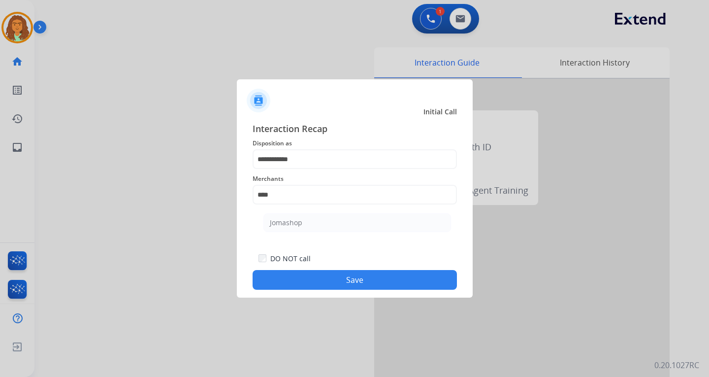
click at [287, 223] on div "Jomashop" at bounding box center [286, 223] width 33 height 10
type input "********"
click at [350, 279] on button "Save" at bounding box center [355, 280] width 204 height 20
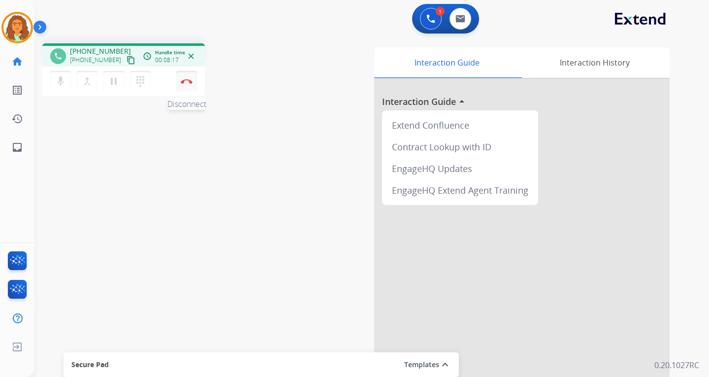
click at [187, 78] on button "Disconnect" at bounding box center [186, 81] width 21 height 21
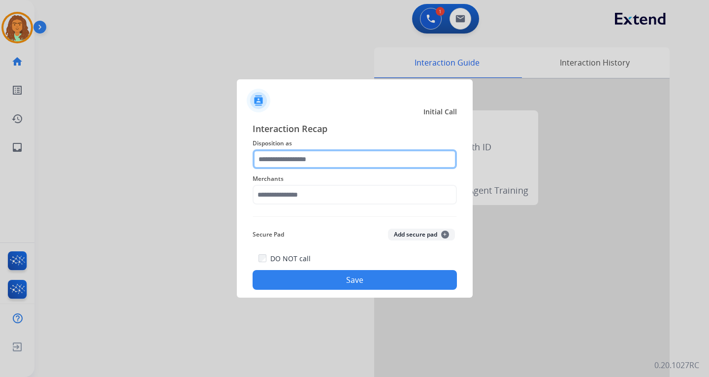
click at [285, 157] on input "text" at bounding box center [355, 159] width 204 height 20
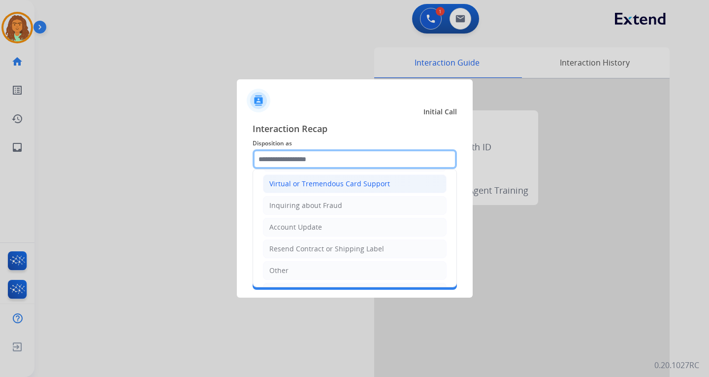
scroll to position [148, 0]
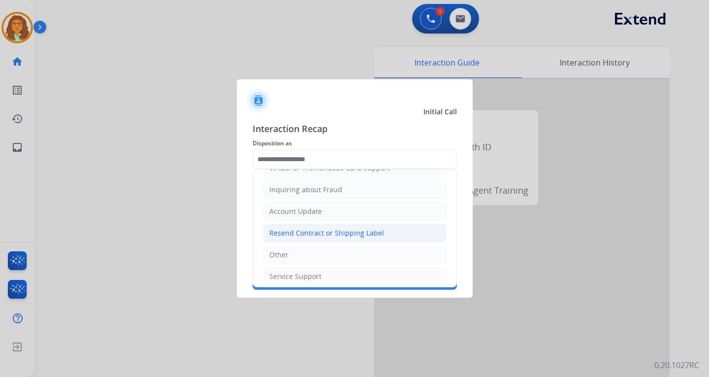
click at [291, 232] on div "Resend Contract or Shipping Label" at bounding box center [326, 233] width 115 height 10
type input "**********"
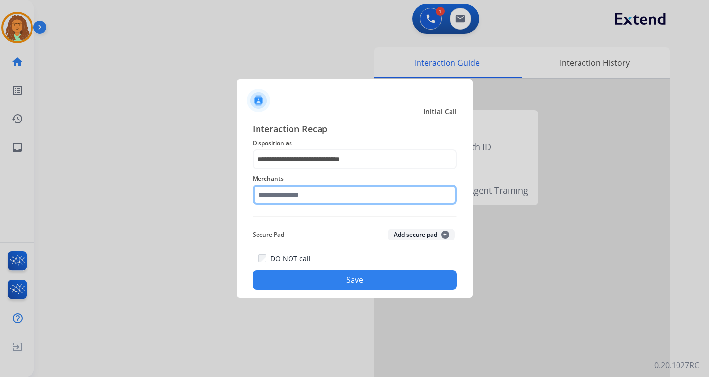
click at [277, 197] on input "text" at bounding box center [355, 195] width 204 height 20
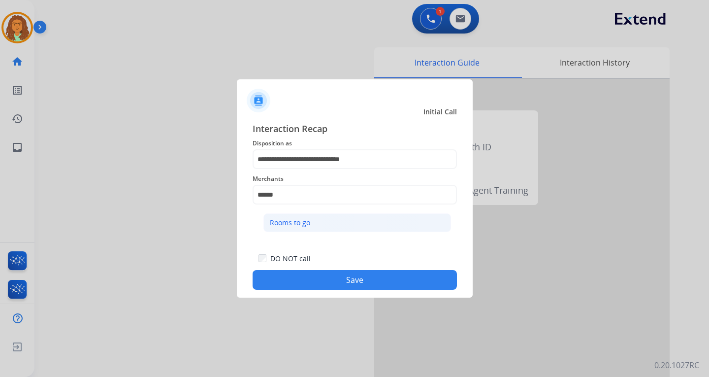
click at [297, 221] on div "Rooms to go" at bounding box center [290, 223] width 40 height 10
type input "**********"
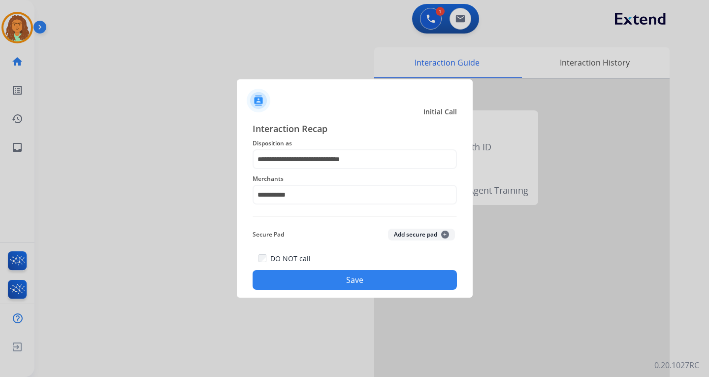
click at [321, 283] on button "Save" at bounding box center [355, 280] width 204 height 20
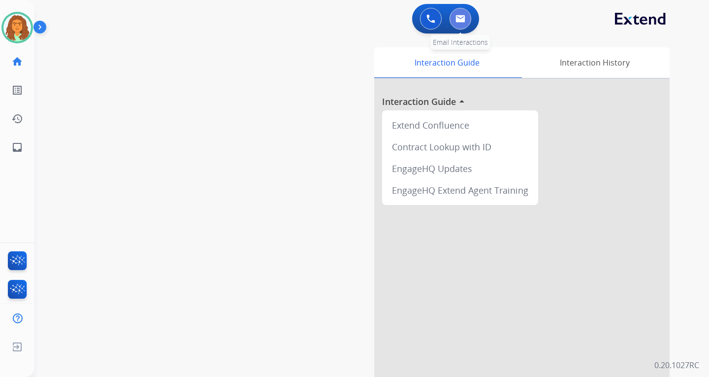
click at [462, 14] on button at bounding box center [461, 19] width 22 height 22
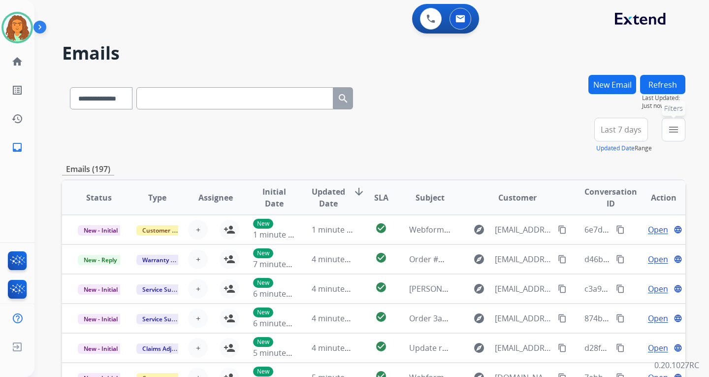
click at [509, 131] on mat-icon "menu" at bounding box center [674, 130] width 12 height 12
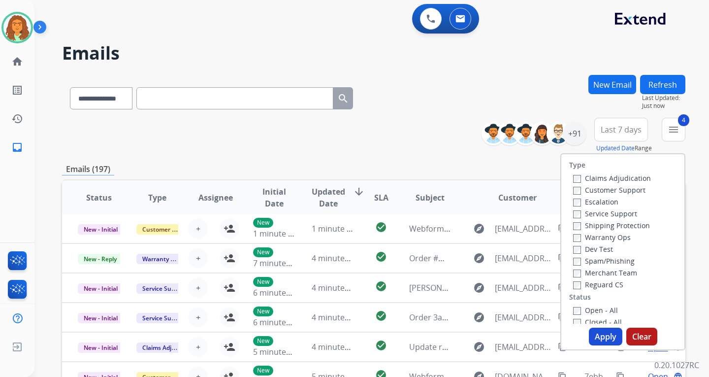
click at [509, 337] on button "Apply" at bounding box center [605, 336] width 33 height 18
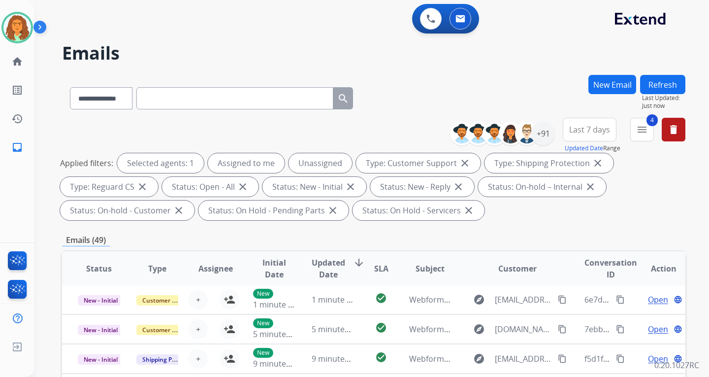
click at [509, 131] on span "Last 7 days" at bounding box center [589, 130] width 41 height 4
click at [509, 248] on div "Last 90 days" at bounding box center [586, 249] width 54 height 15
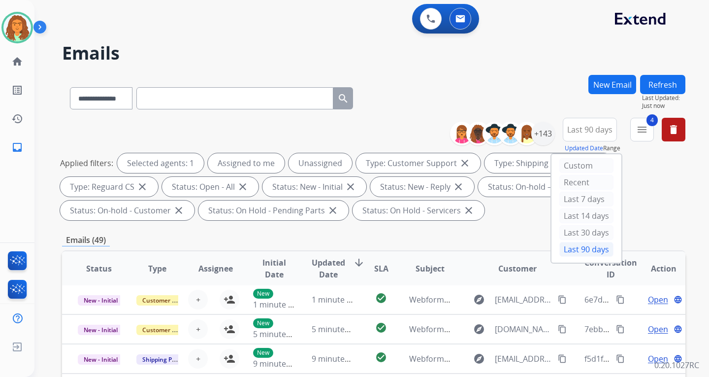
click at [509, 220] on div "Applied filters: Selected agents: 1 Assigned to me Unassigned Type: Customer Su…" at bounding box center [371, 186] width 623 height 67
click at [509, 133] on div "+143" at bounding box center [543, 134] width 24 height 24
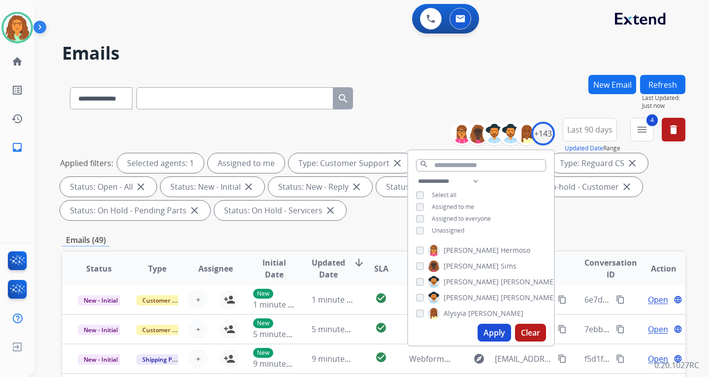
click at [492, 333] on button "Apply" at bounding box center [494, 333] width 33 height 18
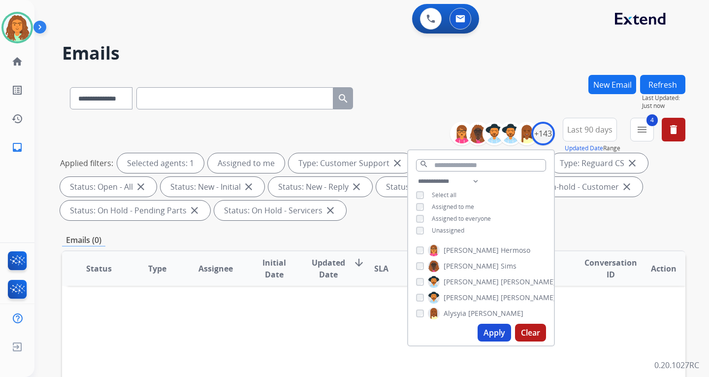
click at [509, 216] on div "Applied filters: Selected agents: 1 Assigned to me Type: Customer Support close…" at bounding box center [371, 186] width 623 height 67
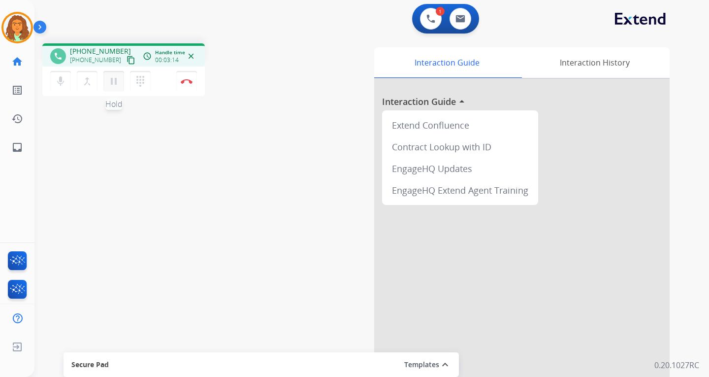
click at [113, 81] on mat-icon "pause" at bounding box center [114, 81] width 12 height 12
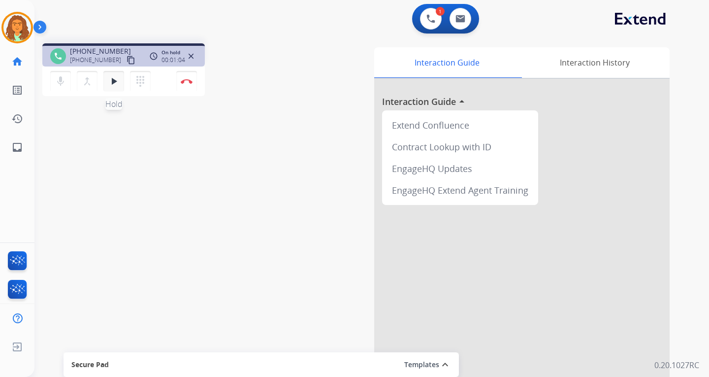
click at [114, 82] on mat-icon "play_arrow" at bounding box center [114, 81] width 12 height 12
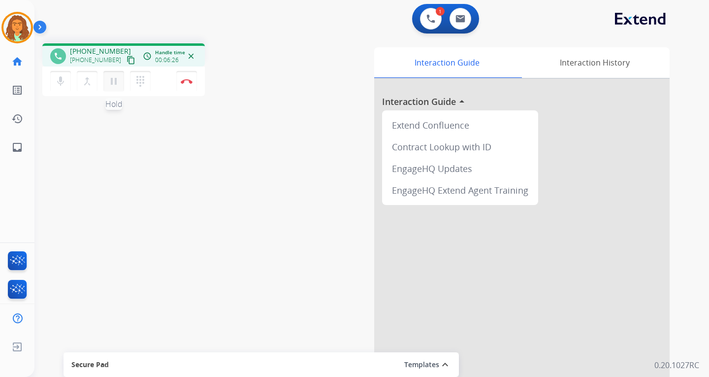
click at [113, 78] on mat-icon "pause" at bounding box center [114, 81] width 12 height 12
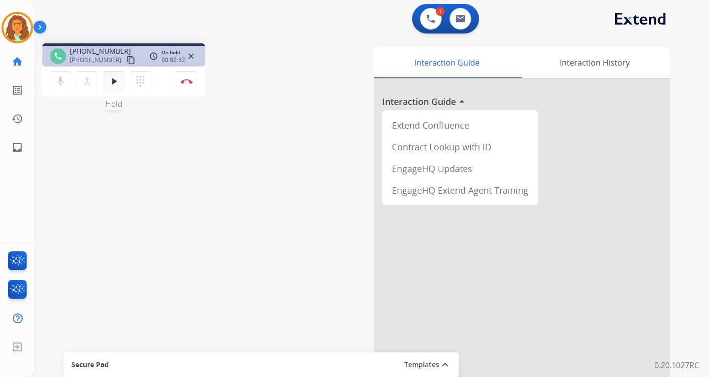
click at [115, 76] on mat-icon "play_arrow" at bounding box center [114, 81] width 12 height 12
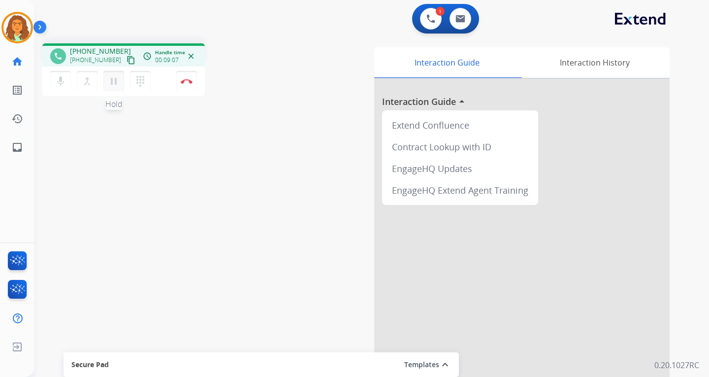
click at [112, 80] on mat-icon "pause" at bounding box center [114, 81] width 12 height 12
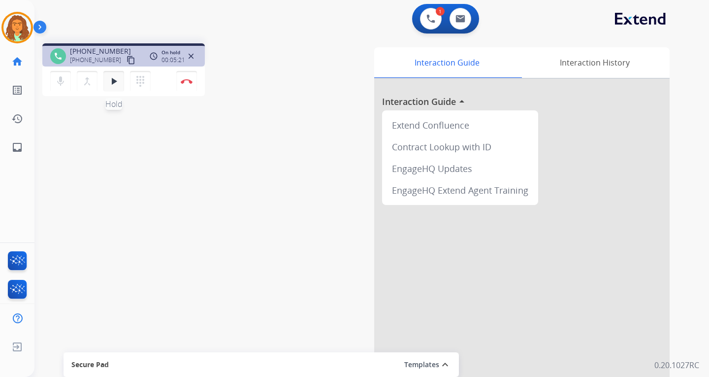
click at [115, 78] on mat-icon "play_arrow" at bounding box center [114, 81] width 12 height 12
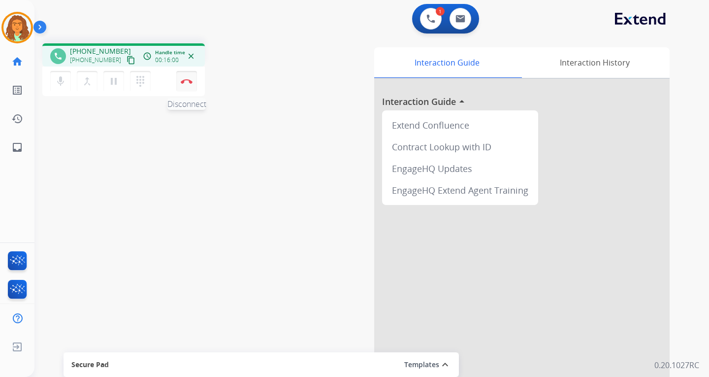
click at [187, 81] on img at bounding box center [187, 81] width 12 height 5
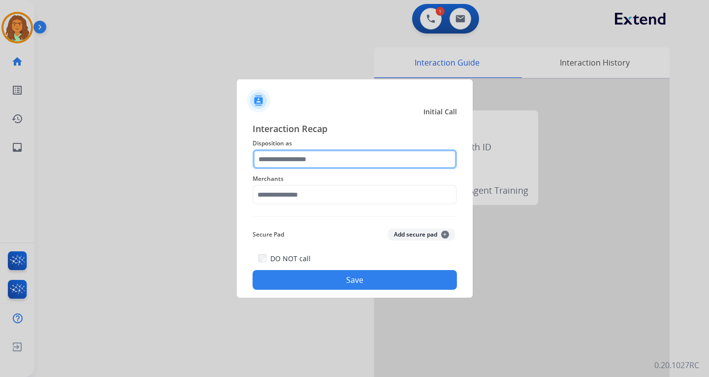
click at [276, 160] on input "text" at bounding box center [355, 159] width 204 height 20
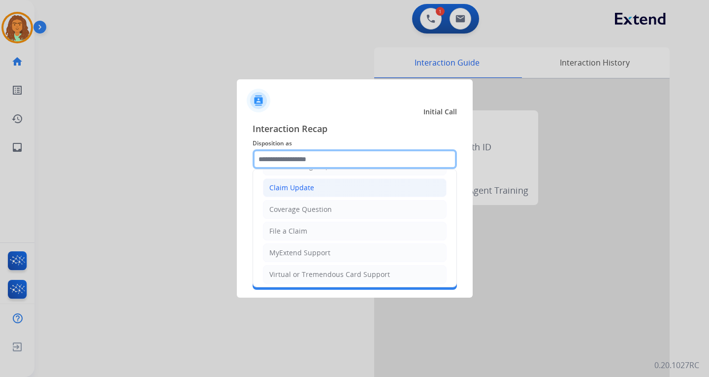
scroll to position [98, 0]
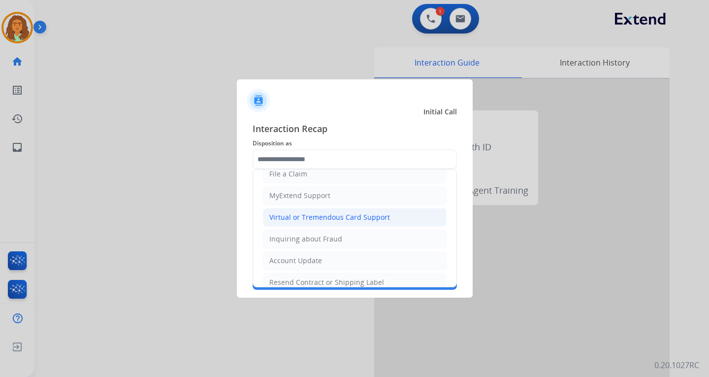
click at [307, 217] on div "Virtual or Tremendous Card Support" at bounding box center [329, 217] width 121 height 10
type input "**********"
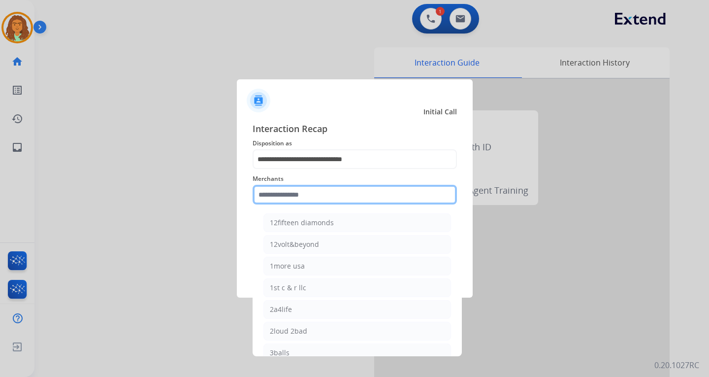
click at [299, 196] on input "text" at bounding box center [355, 195] width 204 height 20
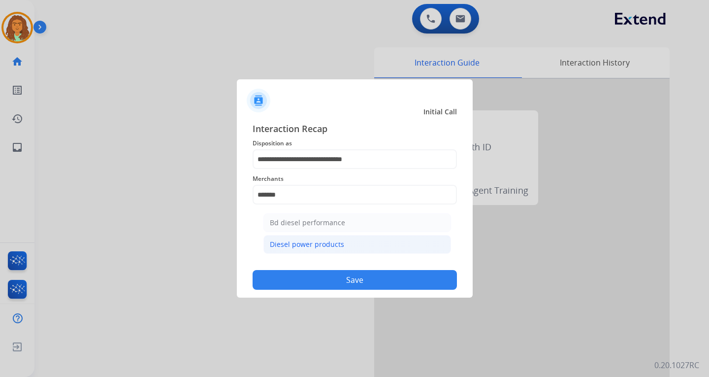
click at [295, 245] on div "Diesel power products" at bounding box center [307, 244] width 74 height 10
type input "**********"
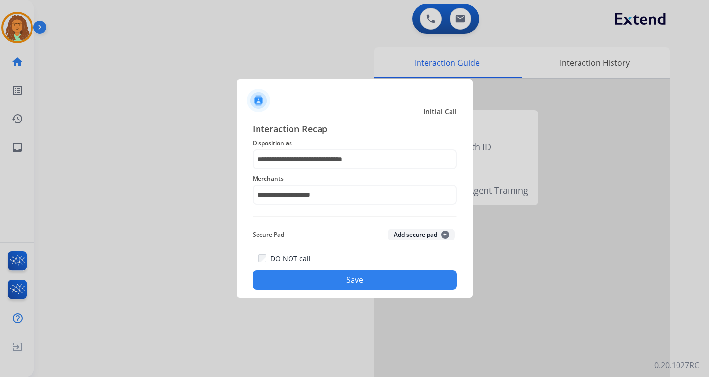
click at [365, 278] on button "Save" at bounding box center [355, 280] width 204 height 20
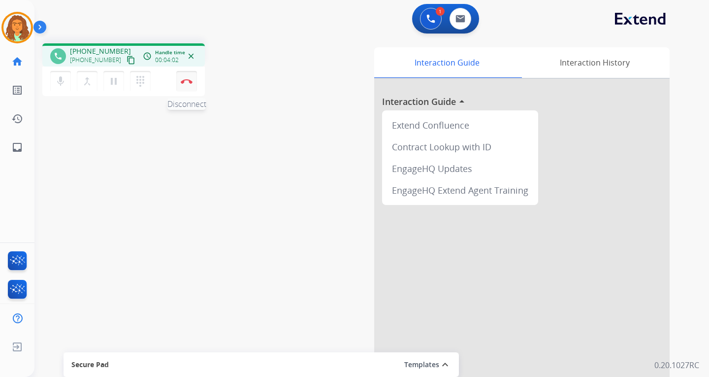
click at [186, 81] on img at bounding box center [187, 81] width 12 height 5
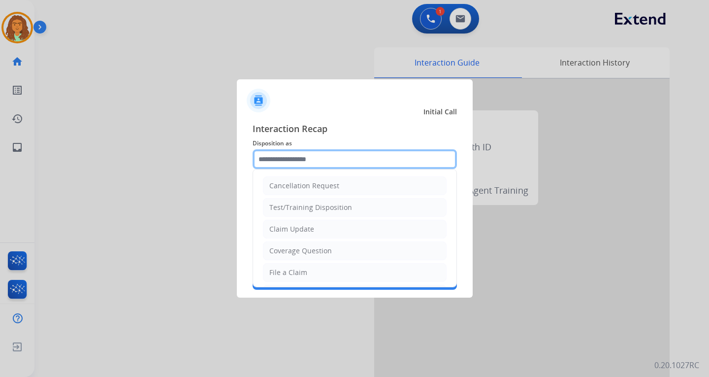
click at [271, 156] on input "text" at bounding box center [355, 159] width 204 height 20
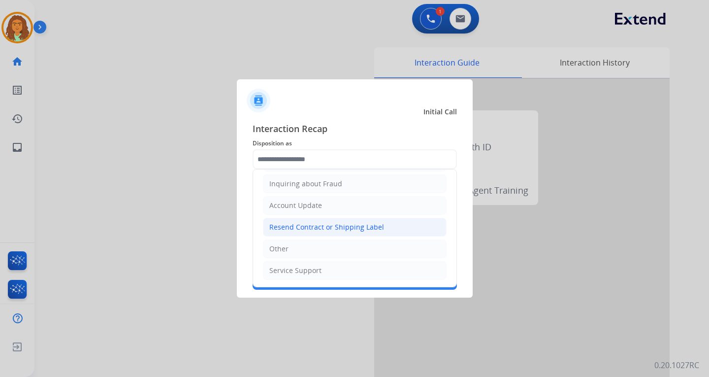
click at [288, 226] on div "Resend Contract or Shipping Label" at bounding box center [326, 227] width 115 height 10
type input "**********"
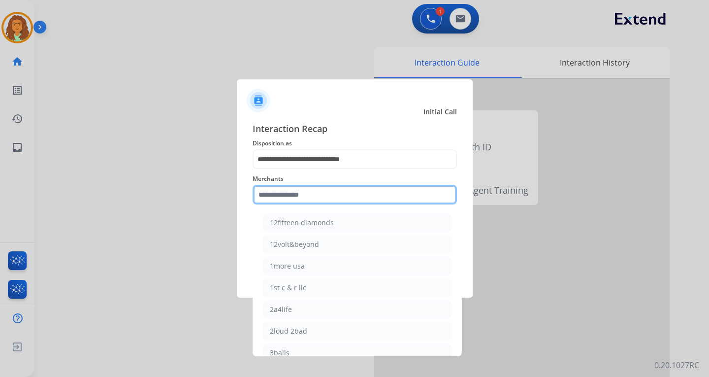
click at [274, 193] on input "text" at bounding box center [355, 195] width 204 height 20
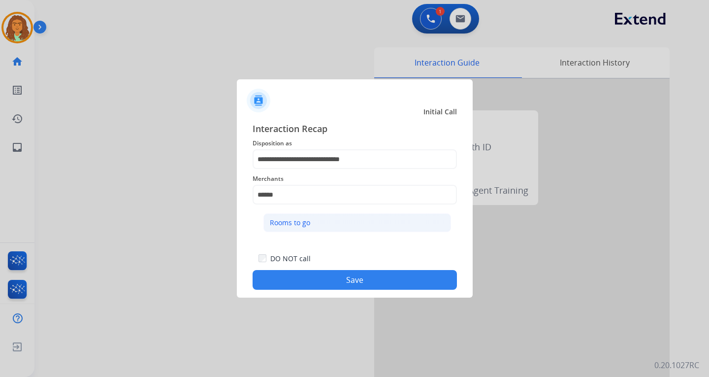
click at [292, 220] on div "Rooms to go" at bounding box center [290, 223] width 40 height 10
type input "**********"
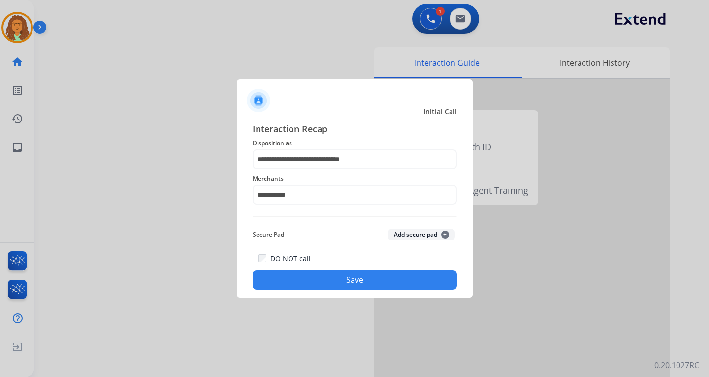
click at [350, 276] on button "Save" at bounding box center [355, 280] width 204 height 20
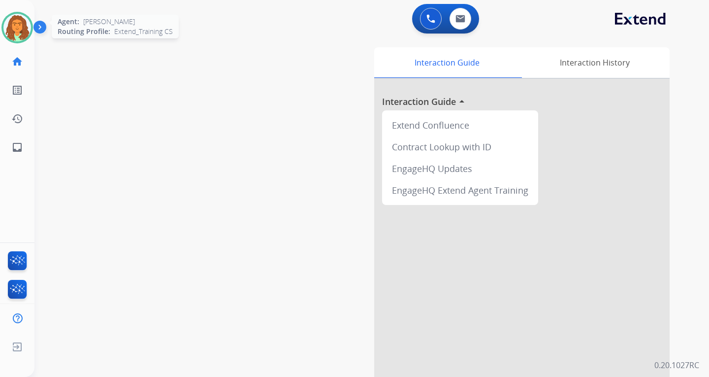
click at [26, 29] on img at bounding box center [17, 28] width 28 height 28
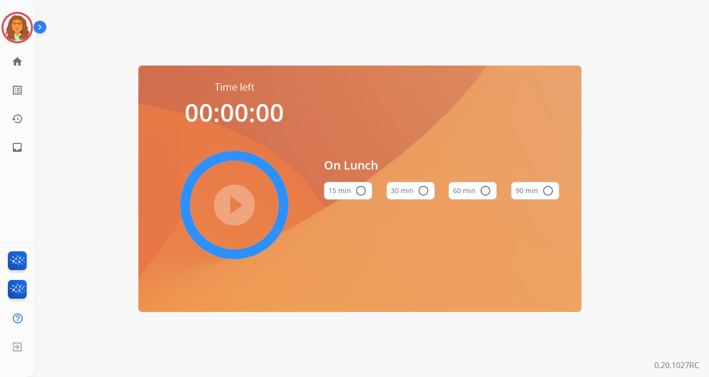
click at [421, 190] on mat-icon "radio_button_unchecked" at bounding box center [424, 191] width 12 height 12
click at [236, 204] on mat-icon "play_circle_filled" at bounding box center [235, 205] width 12 height 12
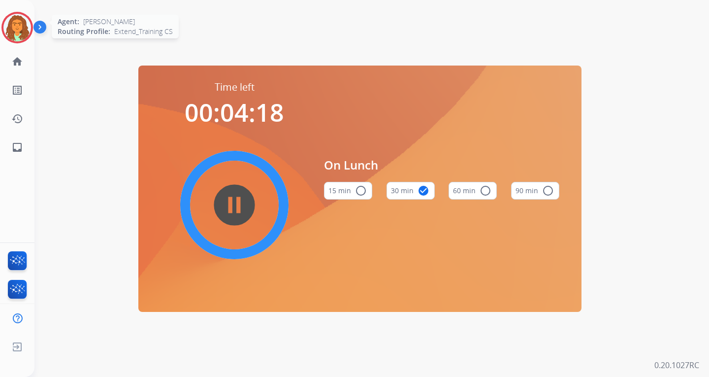
click at [24, 24] on img at bounding box center [17, 28] width 28 height 28
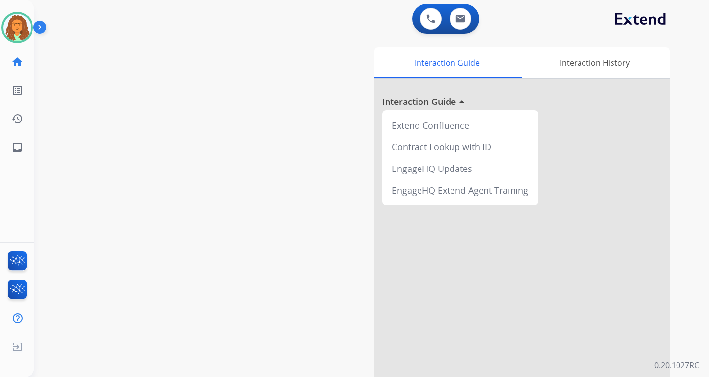
click at [286, 291] on div "swap_horiz Break voice bridge close_fullscreen Connect 3-Way Call merge_type Se…" at bounding box center [359, 240] width 651 height 411
click at [20, 27] on img at bounding box center [17, 28] width 28 height 28
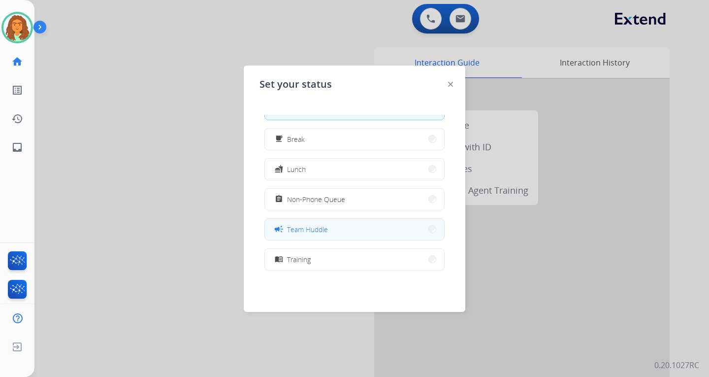
scroll to position [49, 0]
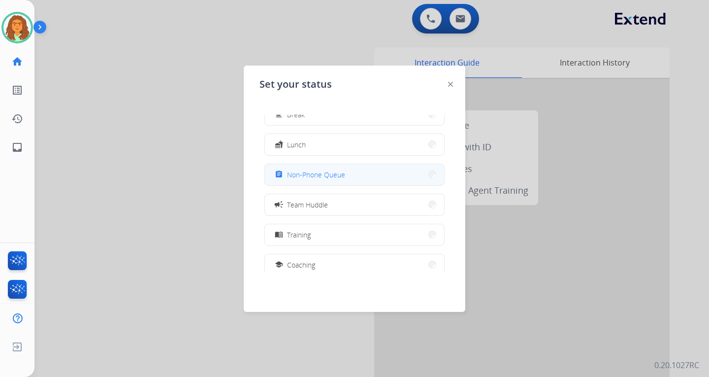
click at [402, 175] on button "assignment Non-Phone Queue" at bounding box center [354, 174] width 179 height 21
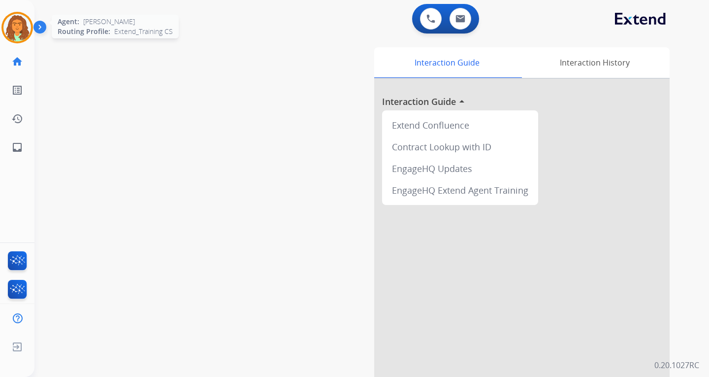
click at [20, 30] on img at bounding box center [17, 28] width 28 height 28
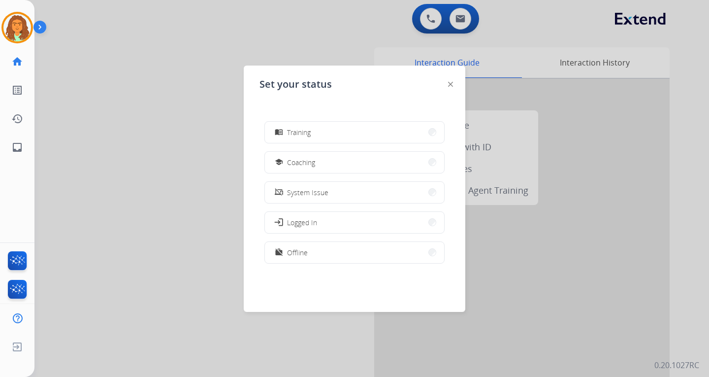
scroll to position [156, 0]
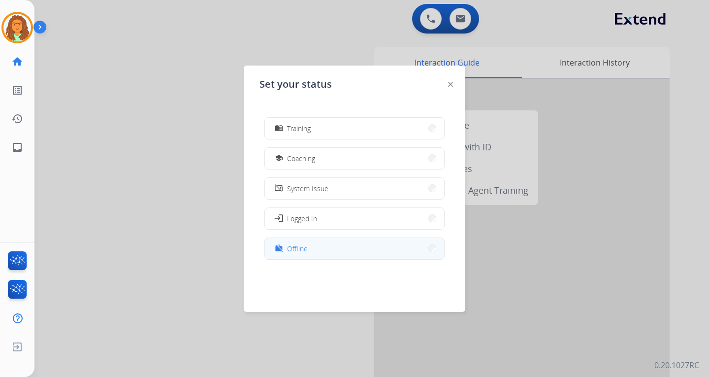
click at [302, 246] on span "Offline" at bounding box center [297, 248] width 21 height 10
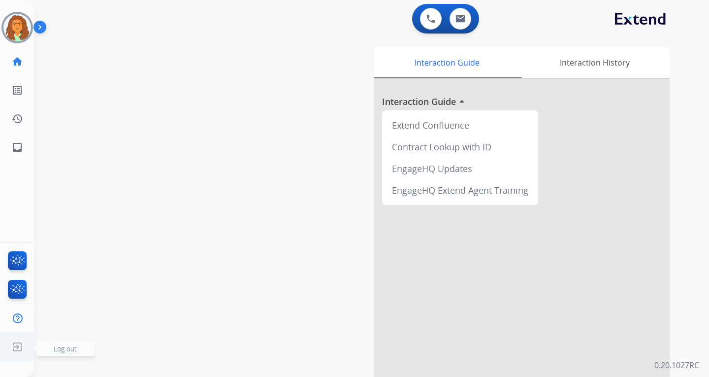
click at [16, 344] on img at bounding box center [17, 346] width 18 height 19
click at [74, 351] on span "Log out" at bounding box center [65, 348] width 23 height 9
